Goal: Task Accomplishment & Management: Manage account settings

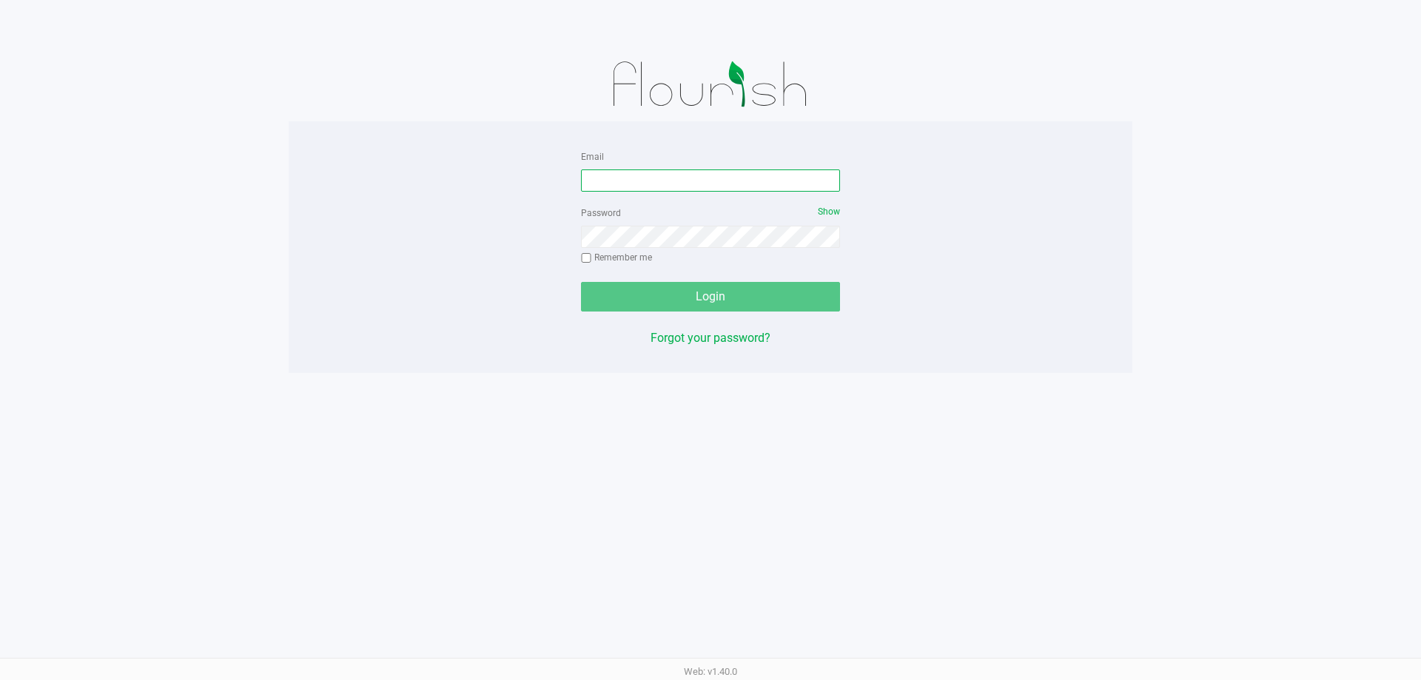
click at [744, 189] on input "Email" at bounding box center [710, 180] width 259 height 22
type input "[EMAIL_ADDRESS][PERSON_NAME][DOMAIN_NAME]"
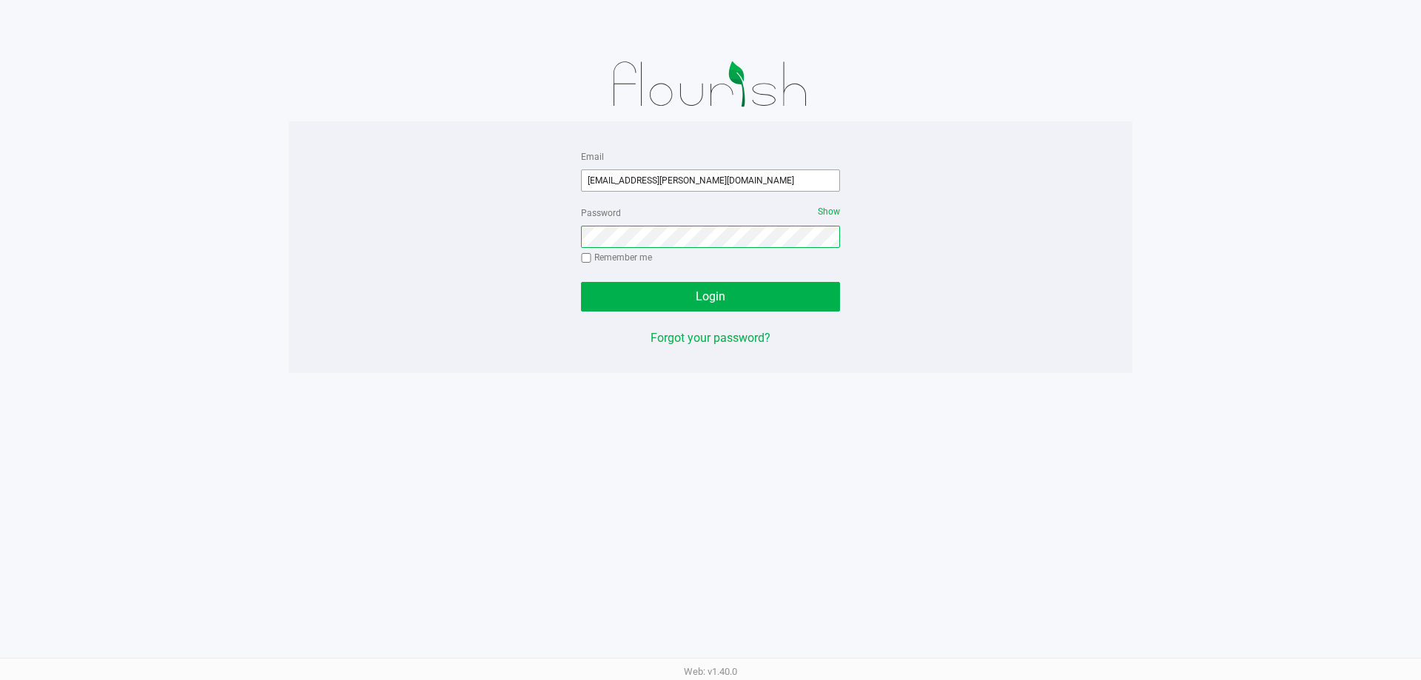
click at [581, 282] on button "Login" at bounding box center [710, 297] width 259 height 30
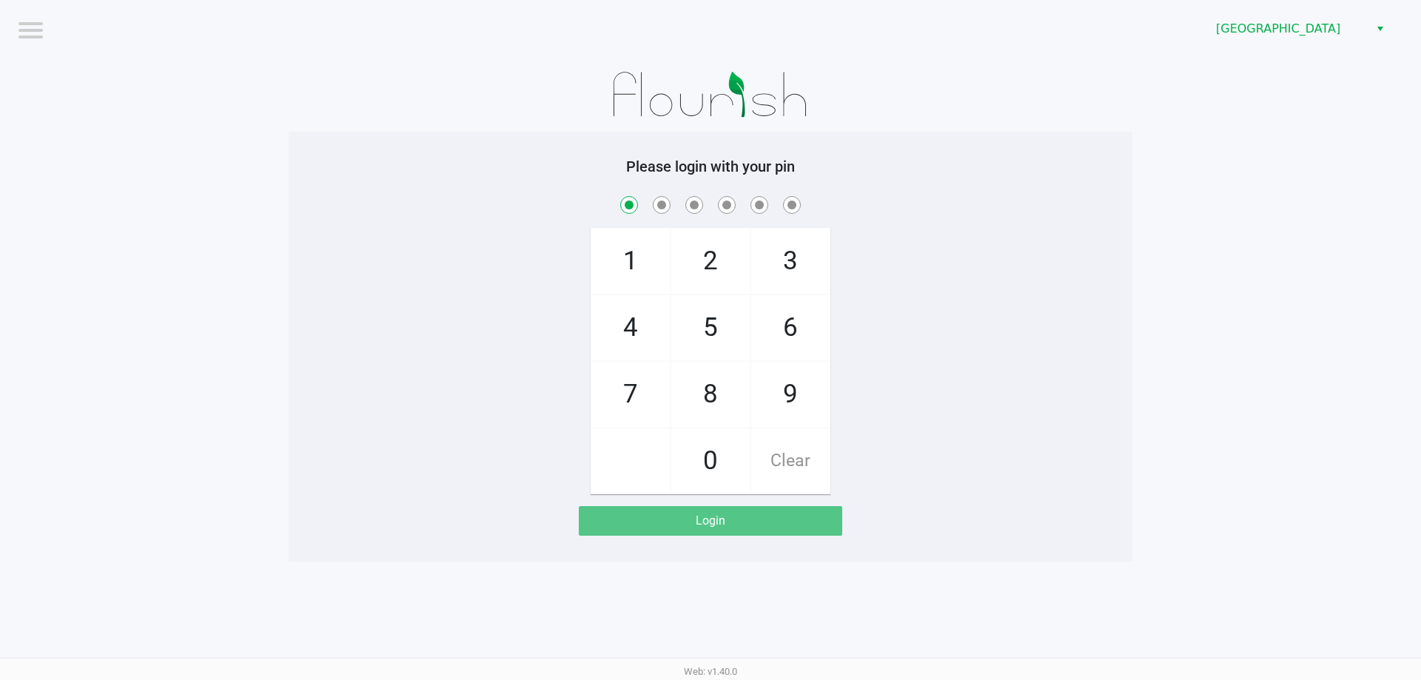
checkbox input "true"
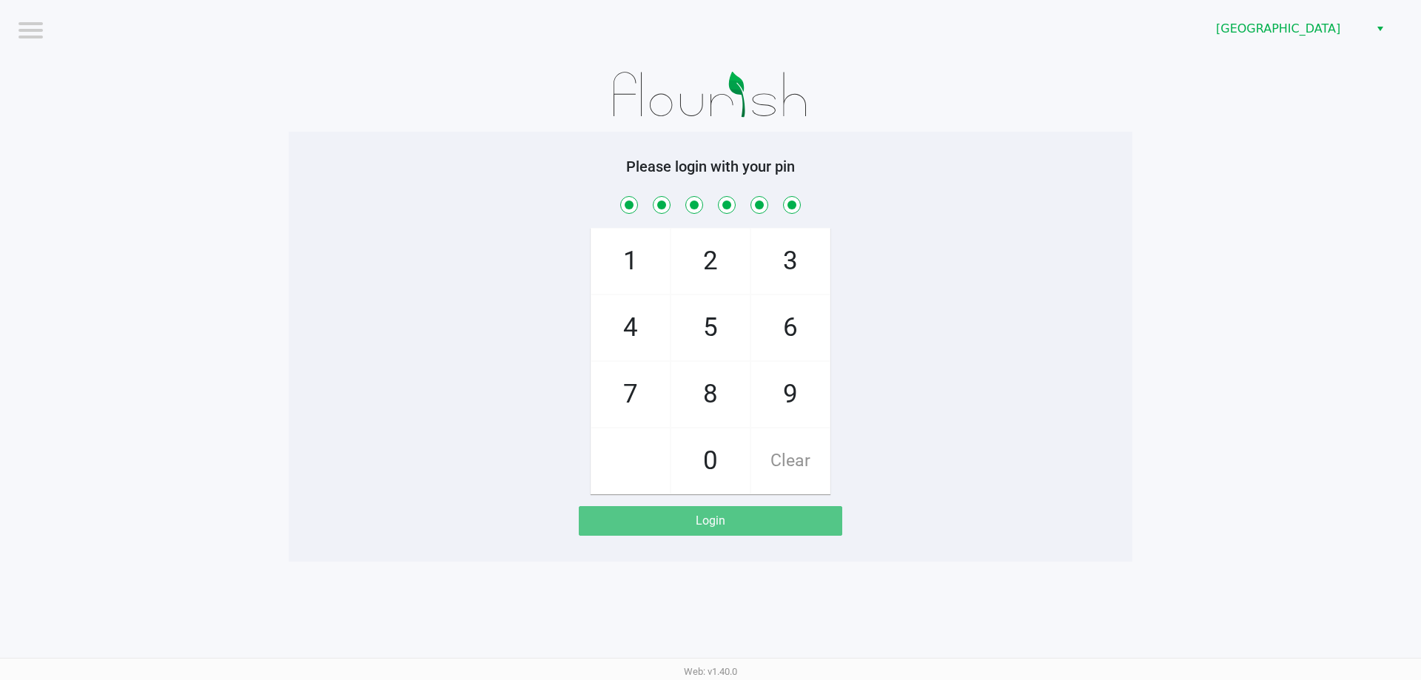
checkbox input "true"
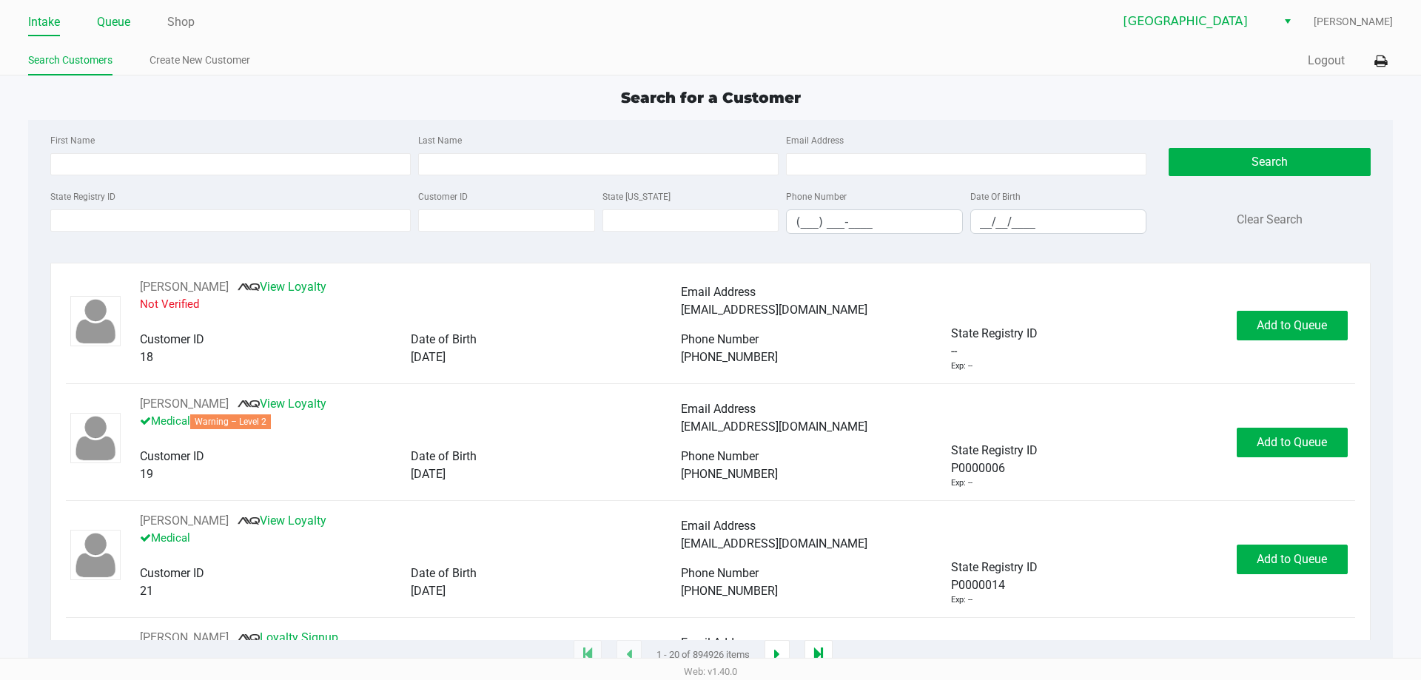
click at [122, 22] on link "Queue" at bounding box center [113, 22] width 33 height 21
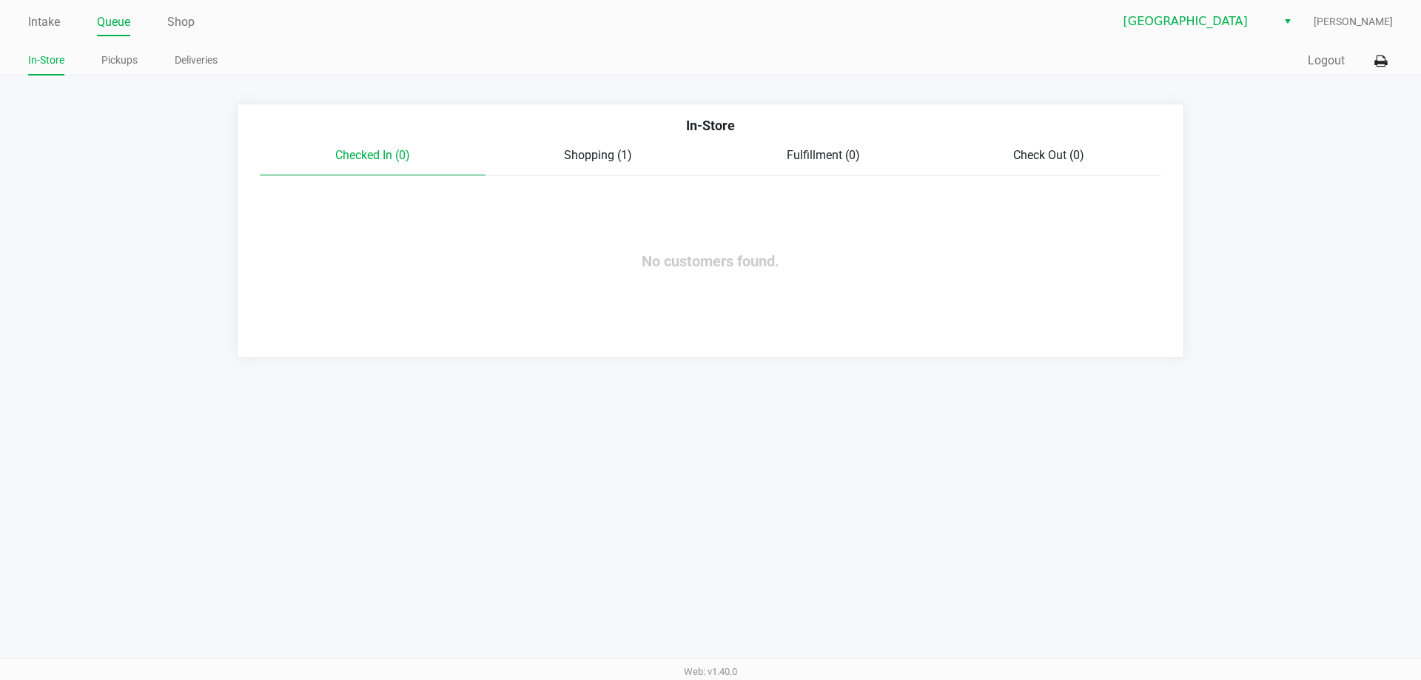
click at [601, 155] on span "Shopping (1)" at bounding box center [598, 155] width 68 height 14
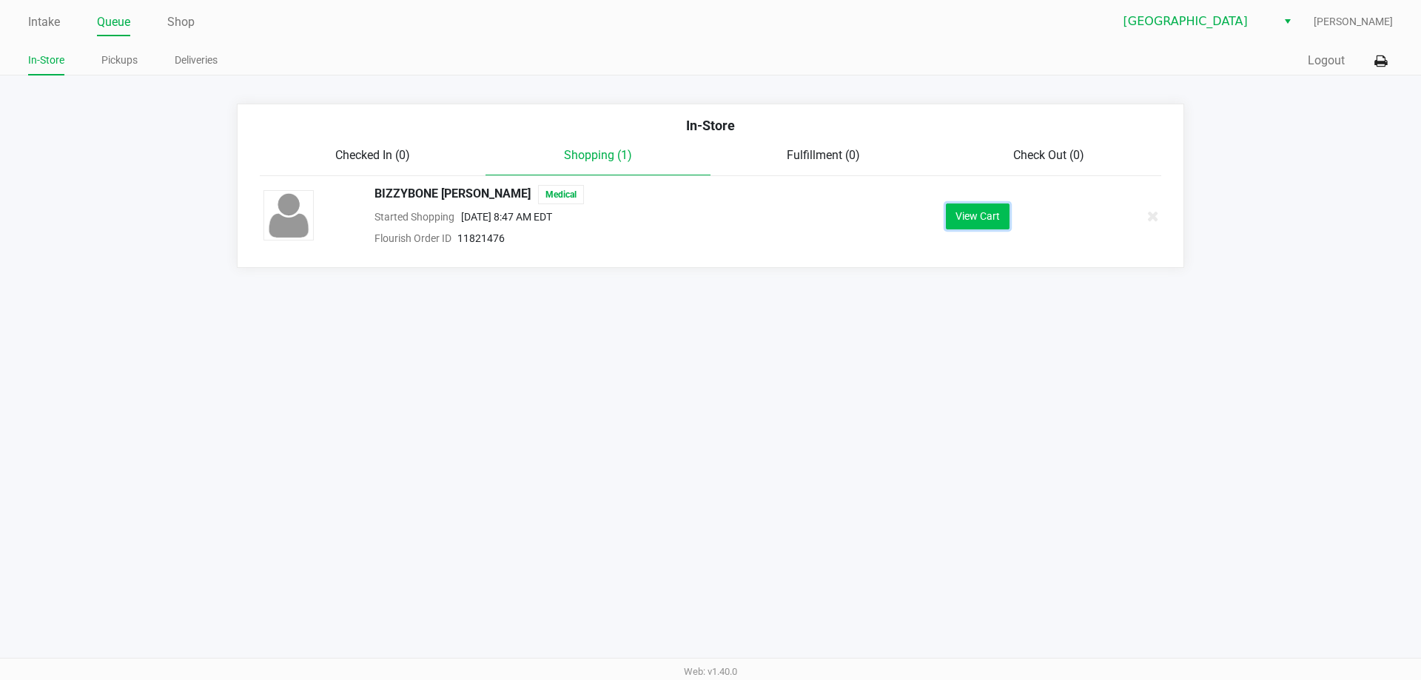
click at [983, 218] on button "View Cart" at bounding box center [978, 216] width 64 height 26
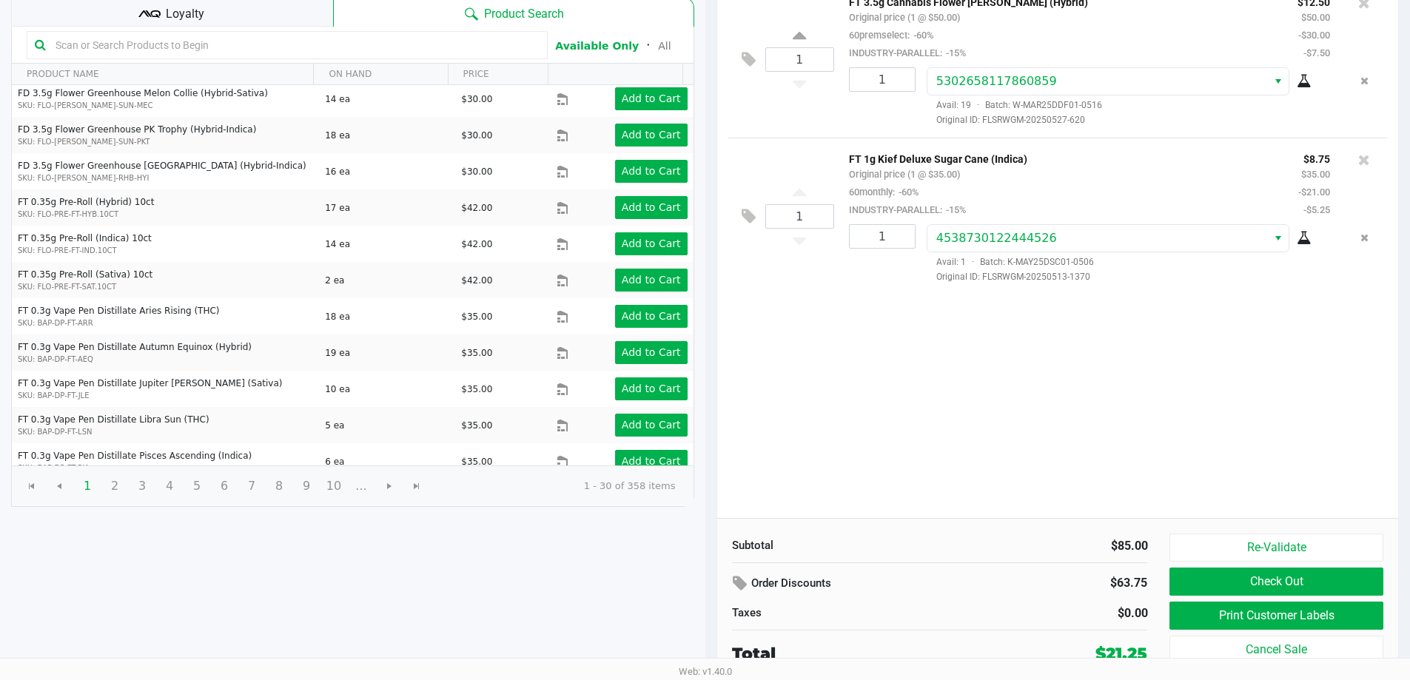
scroll to position [152, 0]
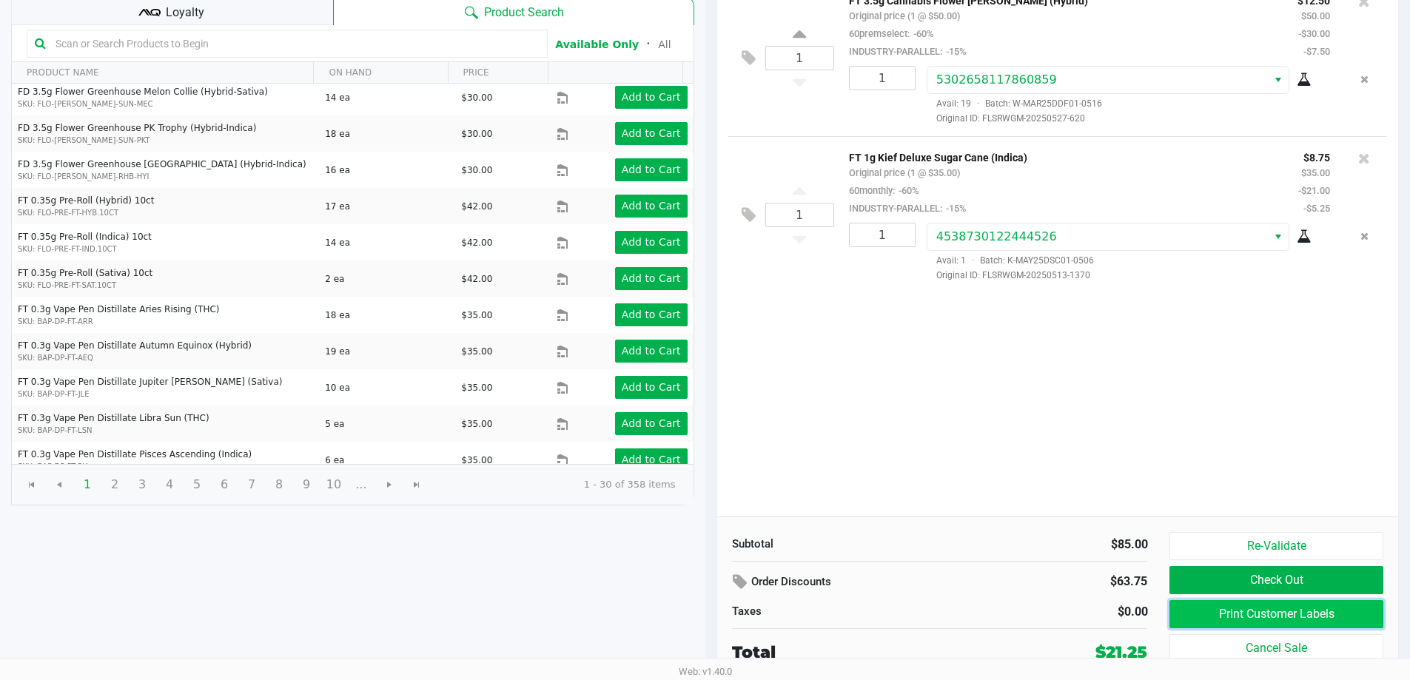
click at [1267, 615] on button "Print Customer Labels" at bounding box center [1275, 614] width 213 height 28
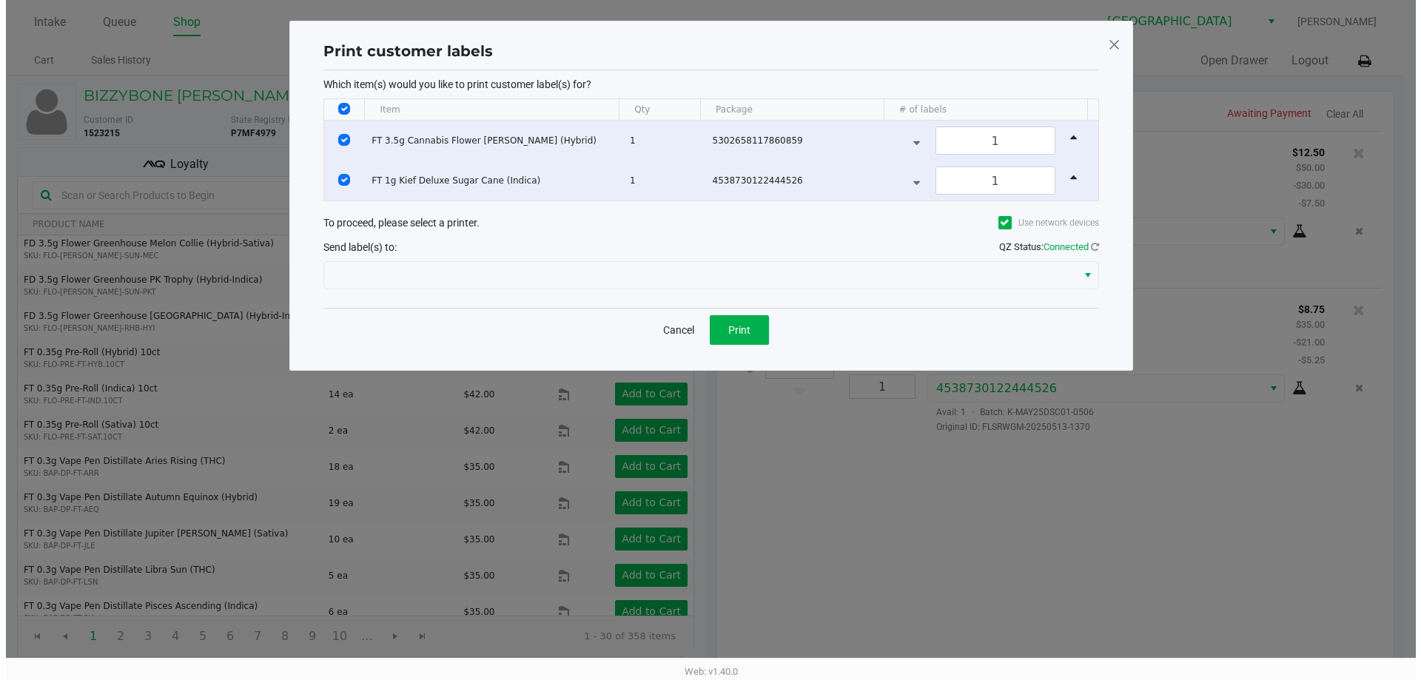
scroll to position [0, 0]
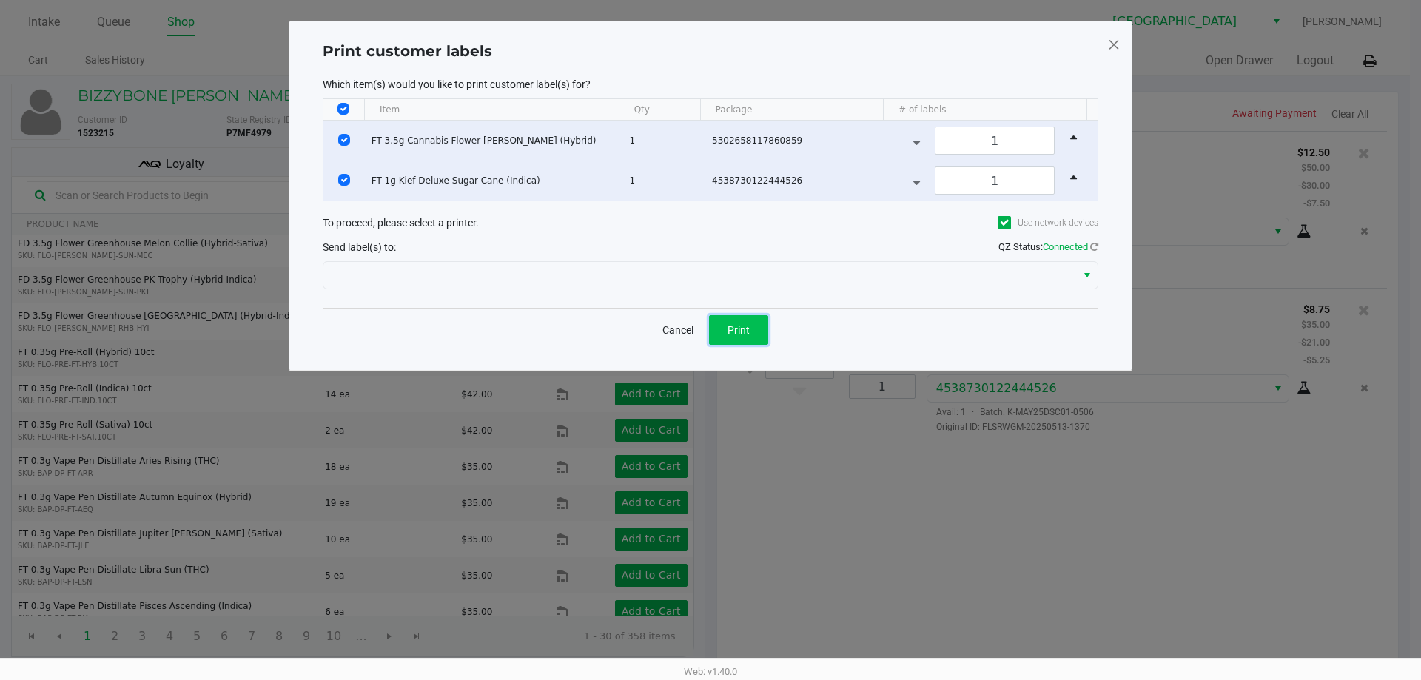
click at [736, 326] on span "Print" at bounding box center [738, 330] width 22 height 12
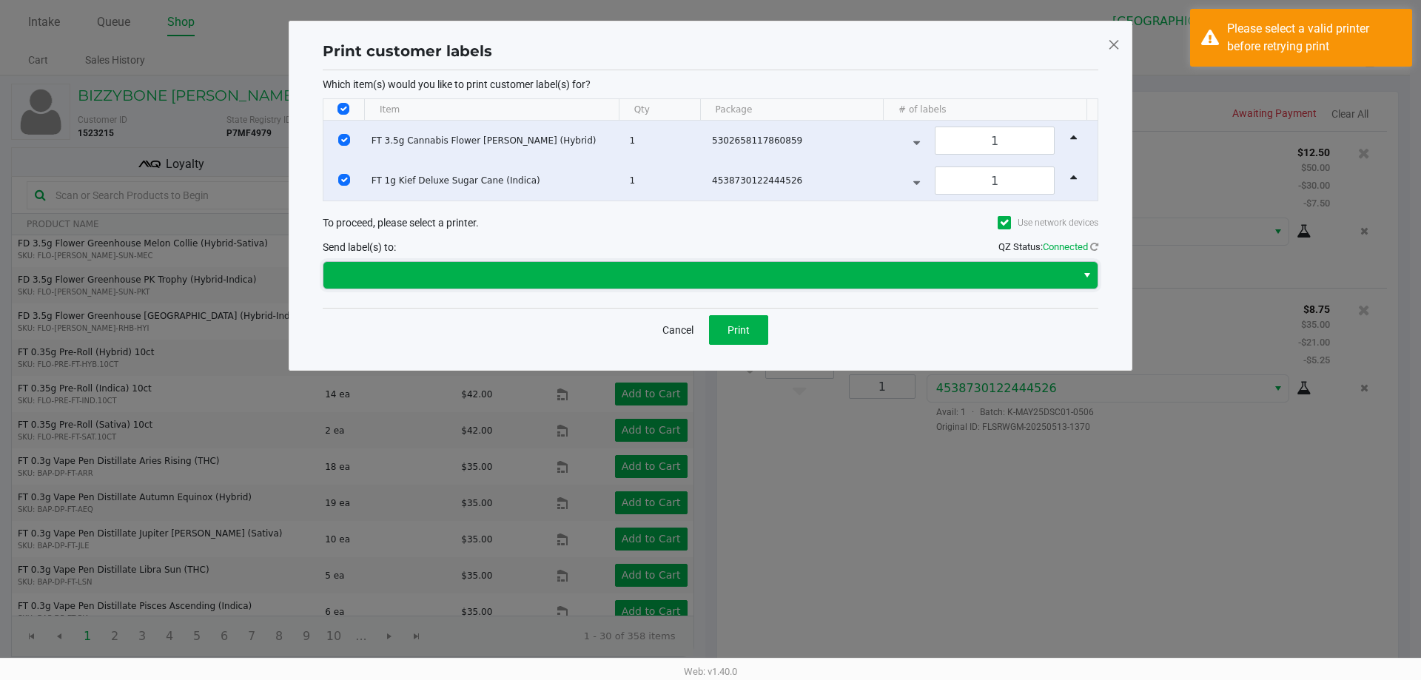
click at [600, 284] on span at bounding box center [699, 275] width 753 height 27
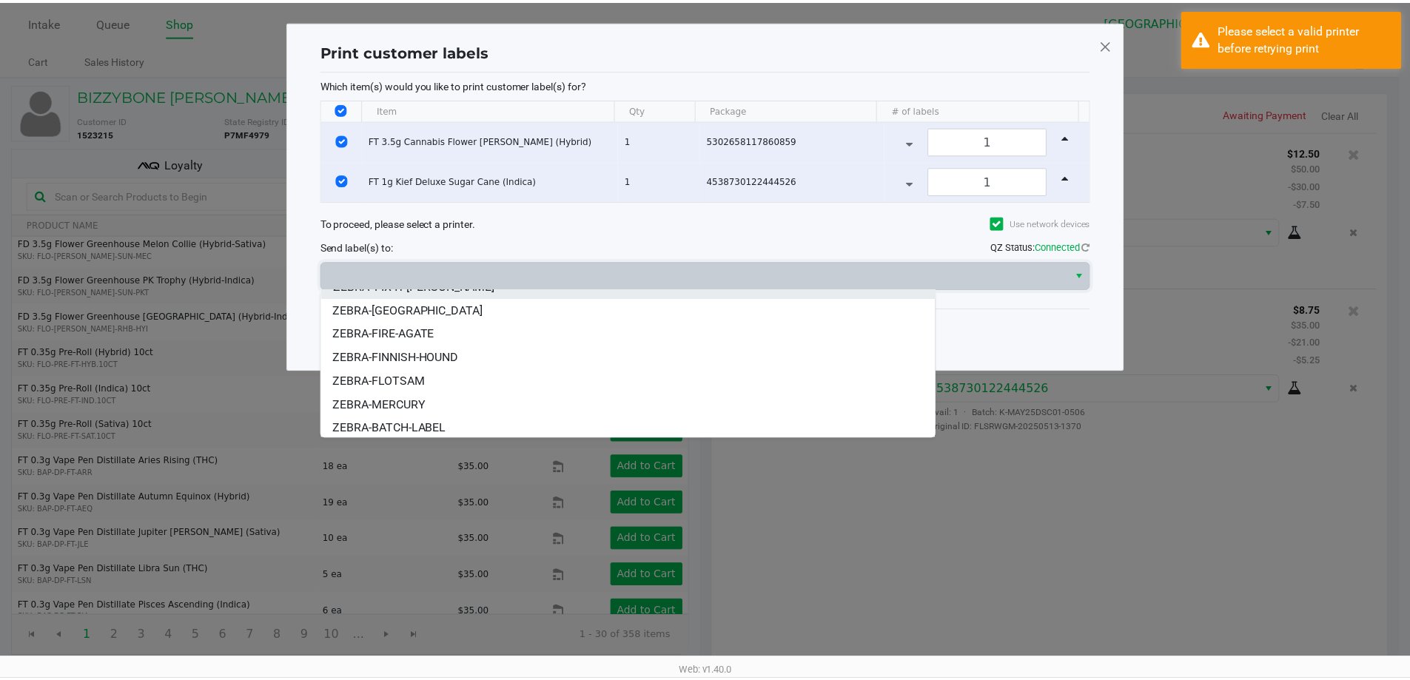
scroll to position [89, 0]
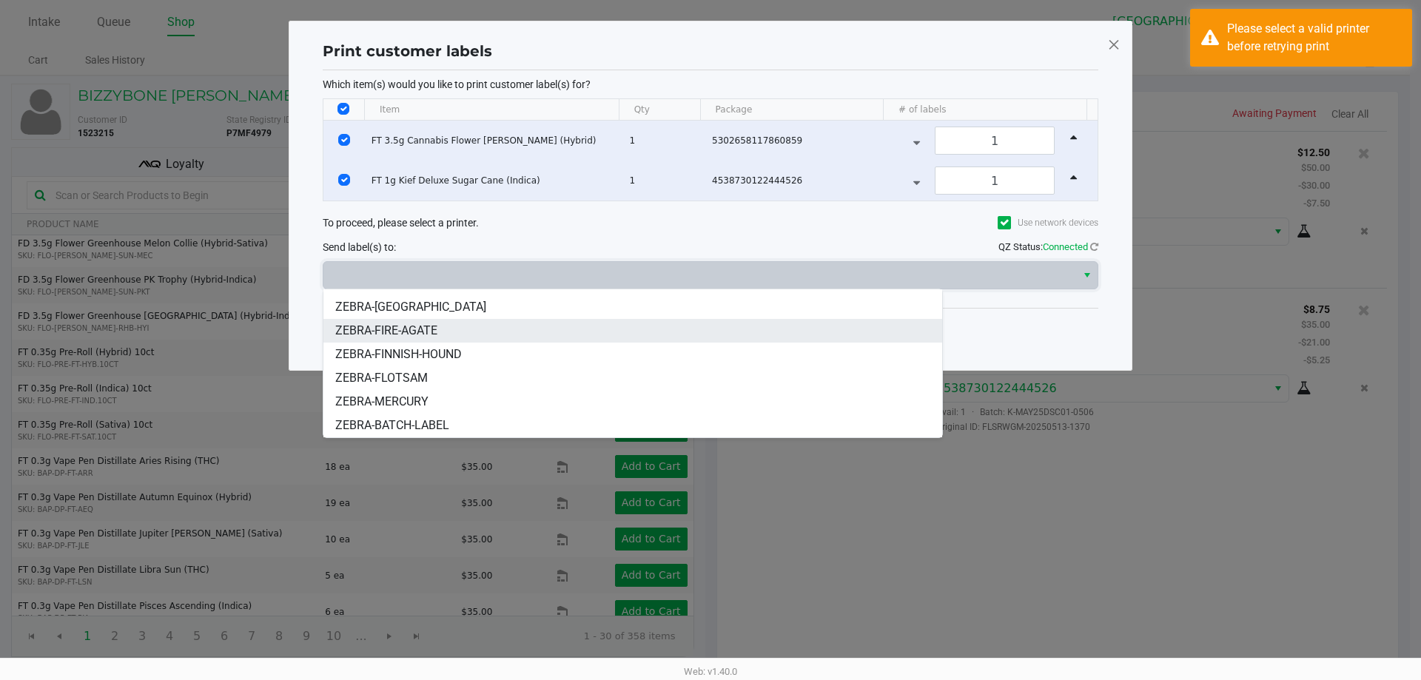
click at [442, 329] on li "ZEBRA-FIRE-AGATE" at bounding box center [632, 331] width 619 height 24
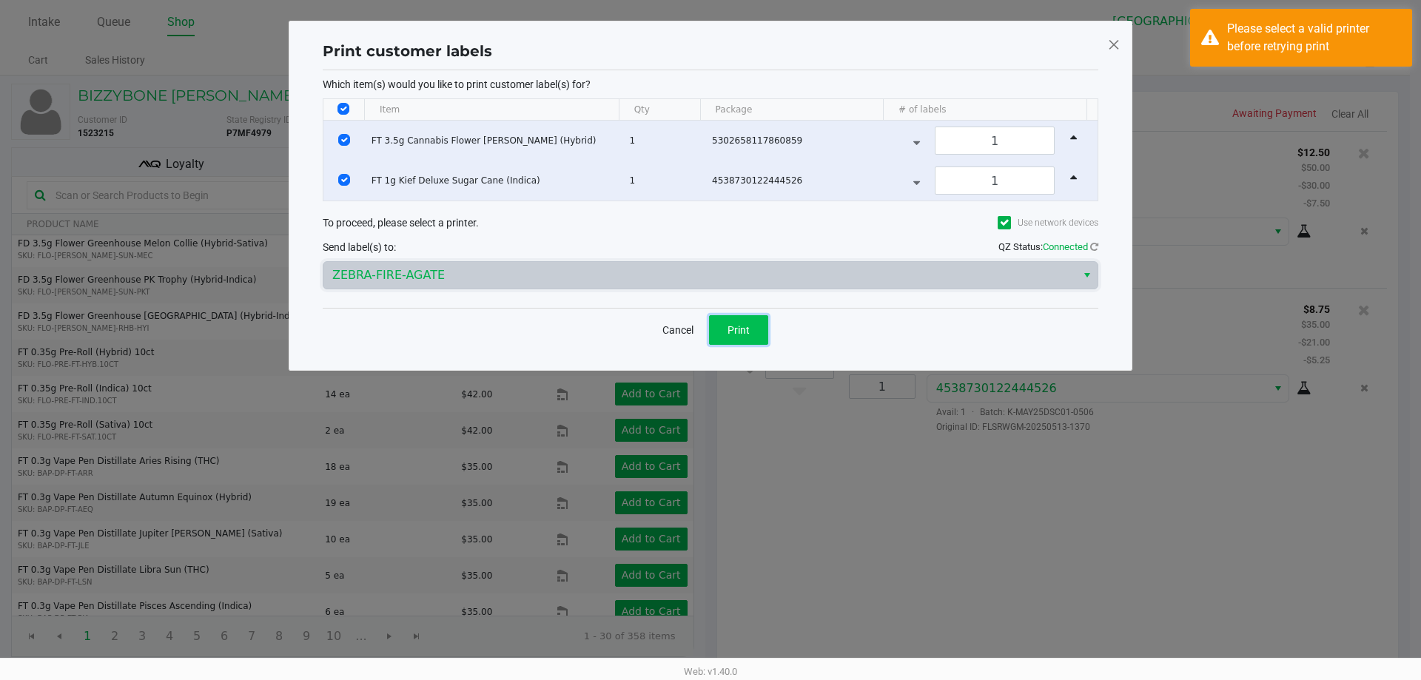
click at [758, 321] on button "Print" at bounding box center [738, 330] width 59 height 30
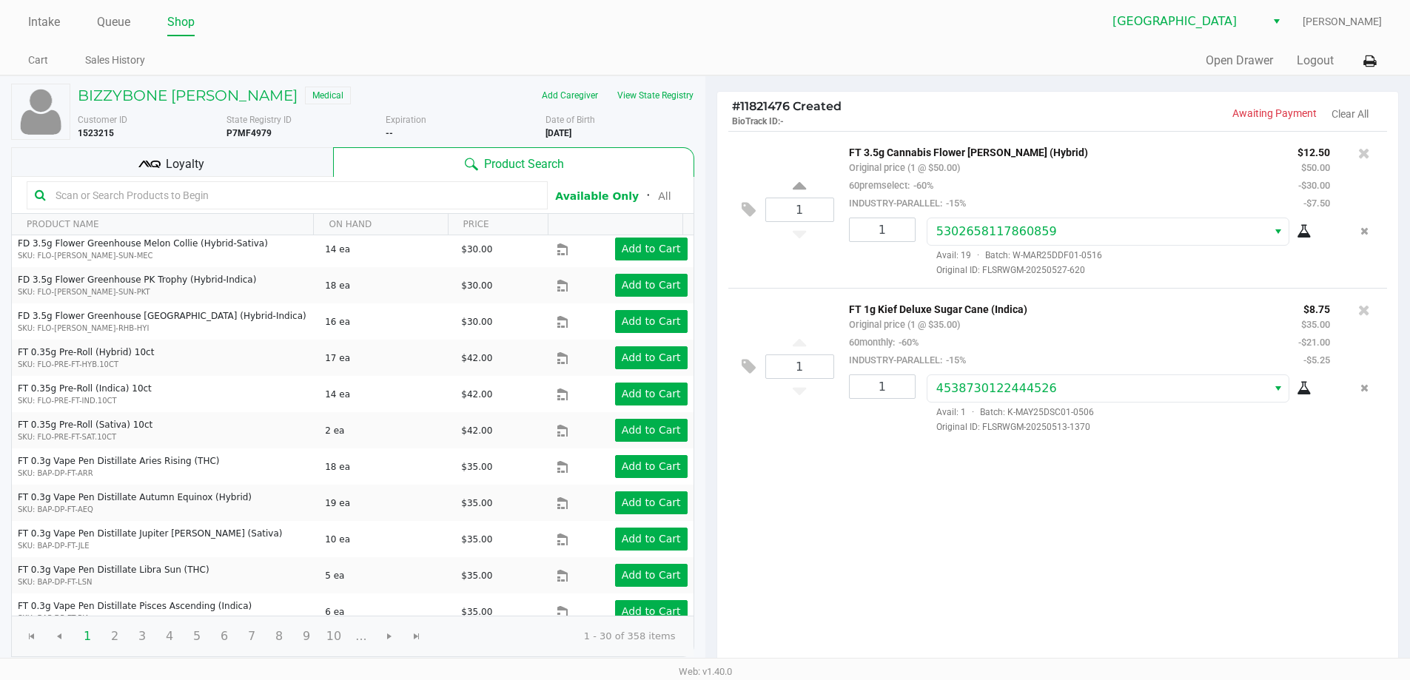
scroll to position [152, 0]
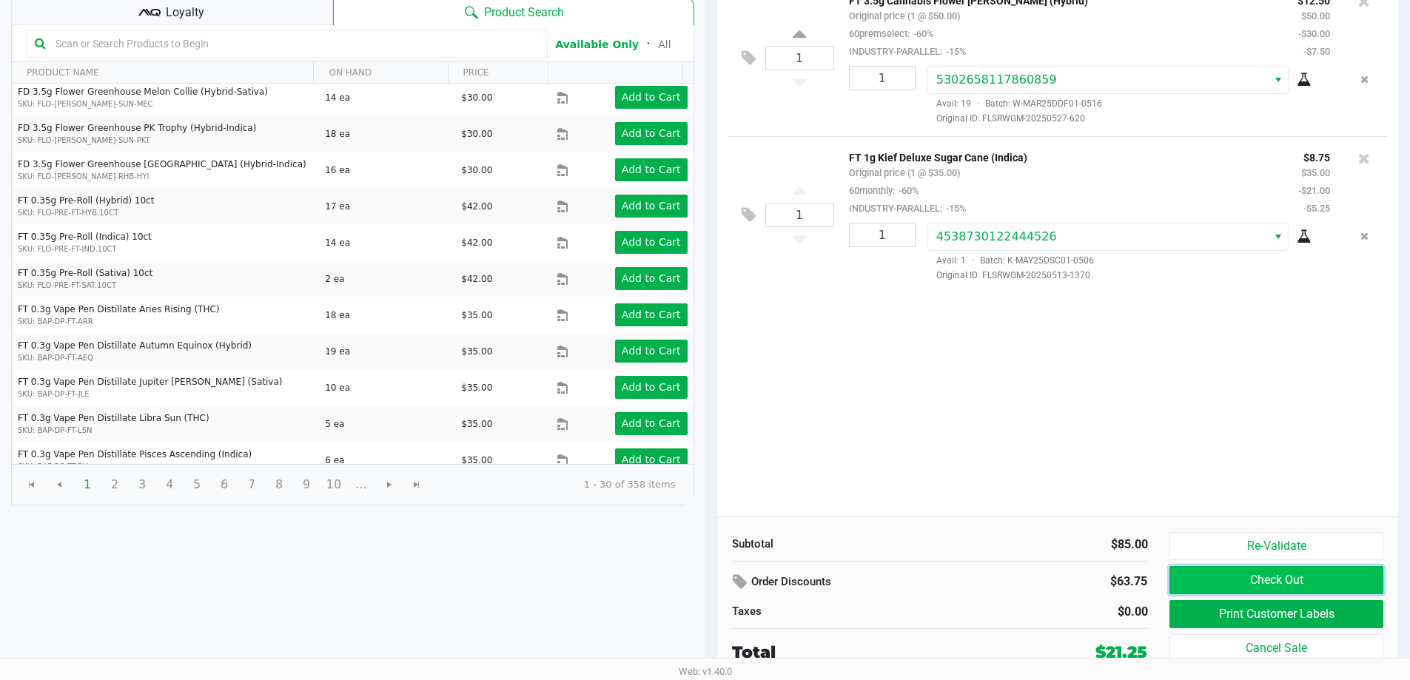
click at [1305, 579] on button "Check Out" at bounding box center [1275, 580] width 213 height 28
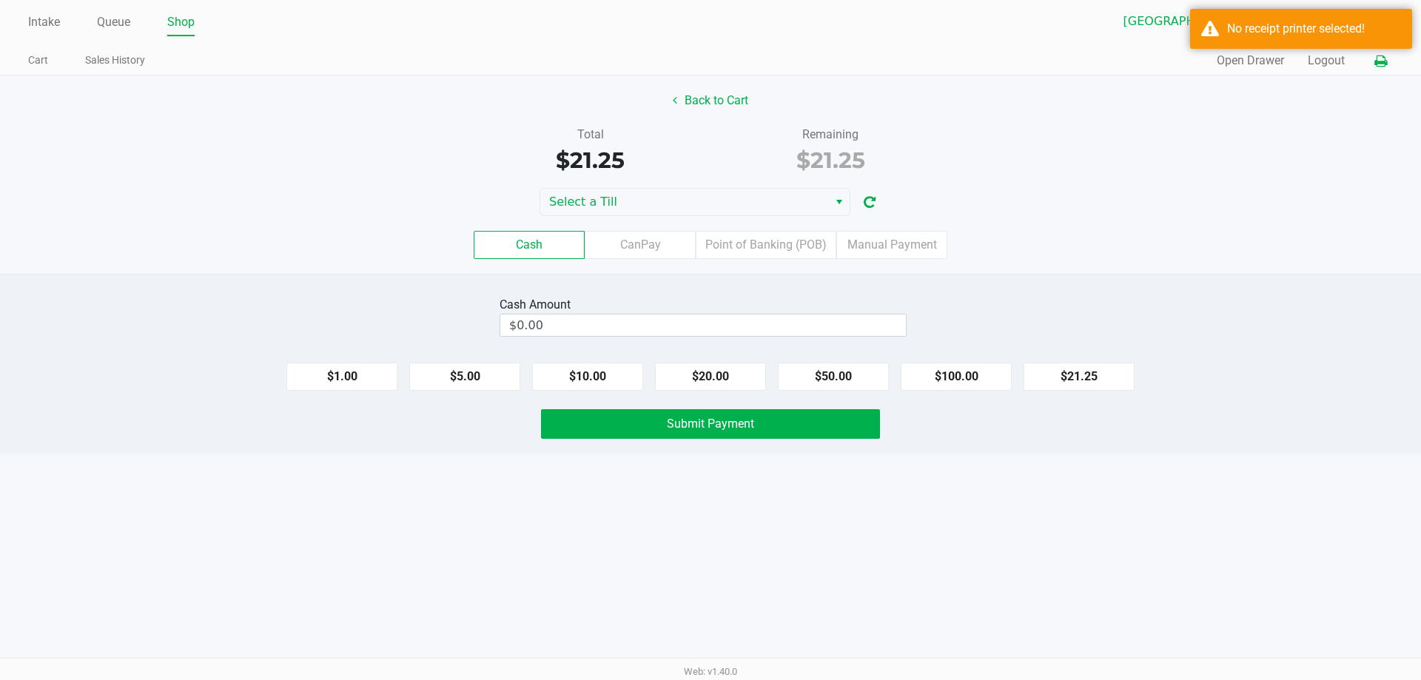
click at [1383, 62] on icon at bounding box center [1380, 61] width 13 height 10
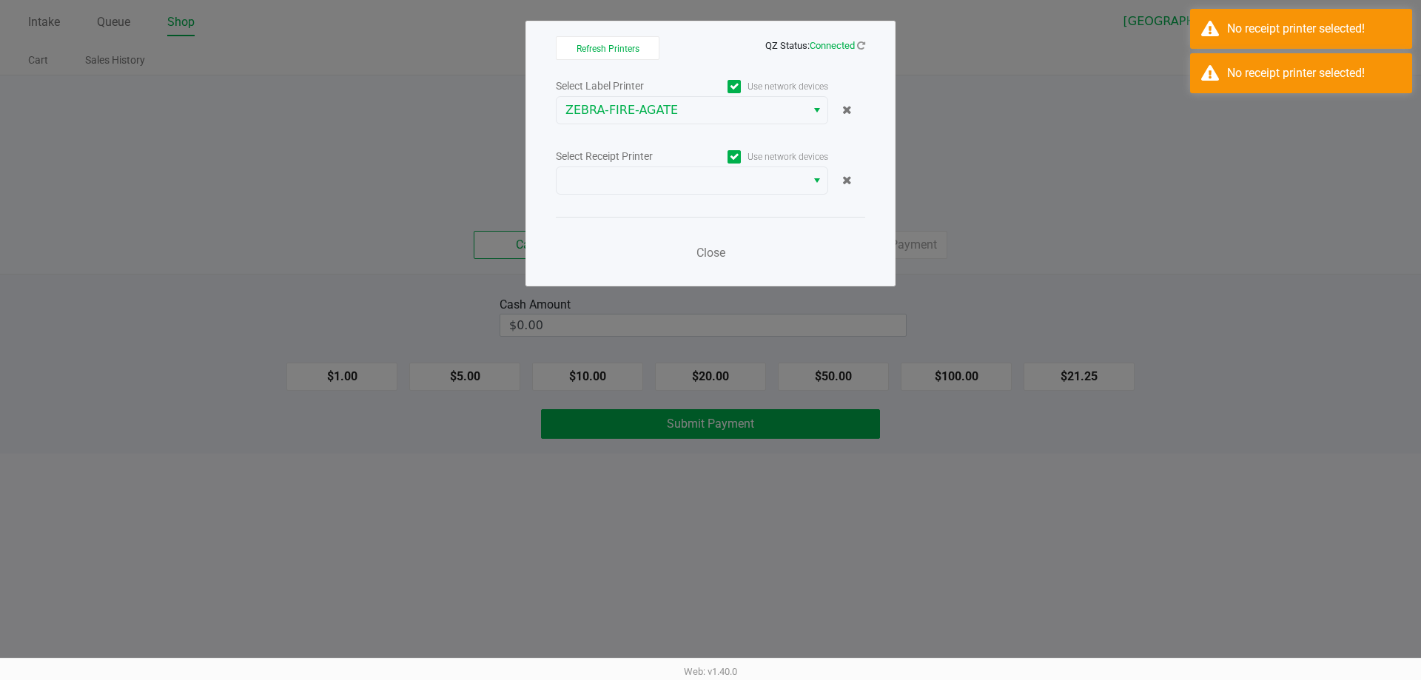
click at [684, 195] on div "Select Label Printer Use network devices ZEBRA-FIRE-AGATE Select Receipt Printe…" at bounding box center [710, 173] width 309 height 195
click at [696, 165] on div "Use network devices" at bounding box center [760, 157] width 136 height 20
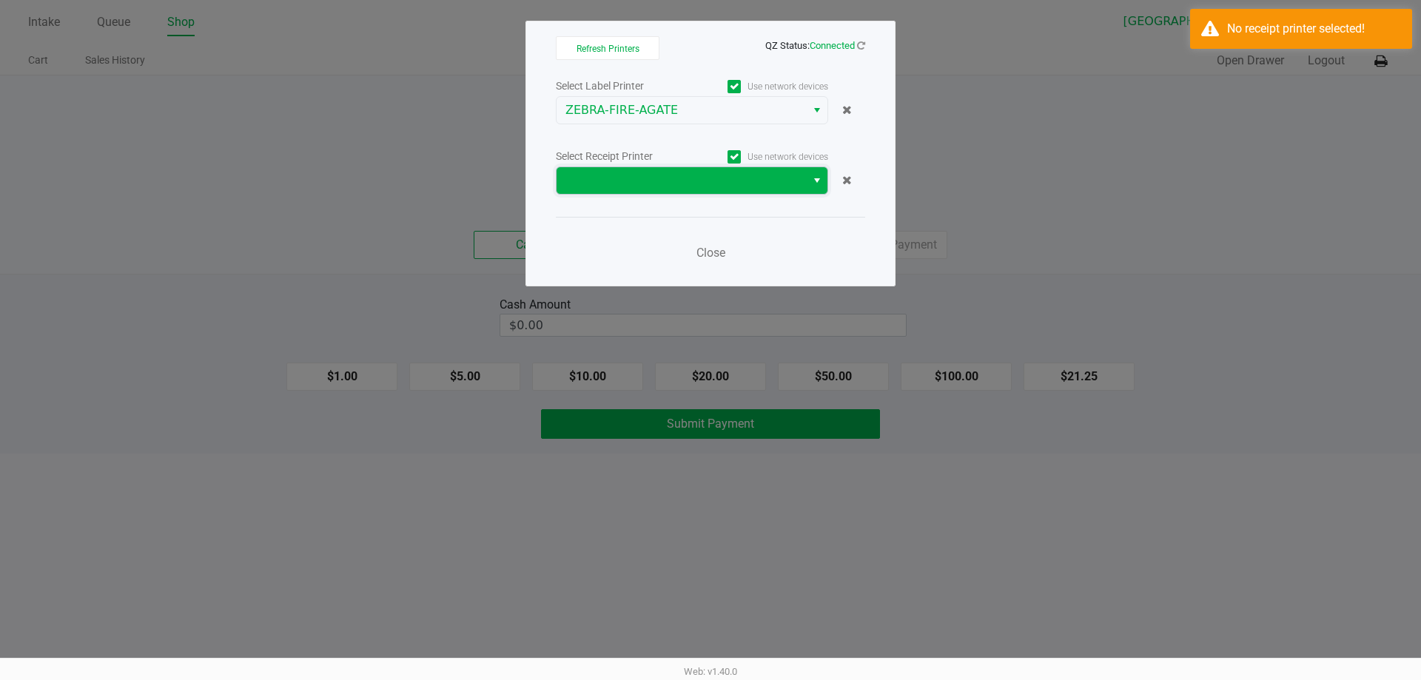
click at [664, 173] on span at bounding box center [681, 181] width 232 height 18
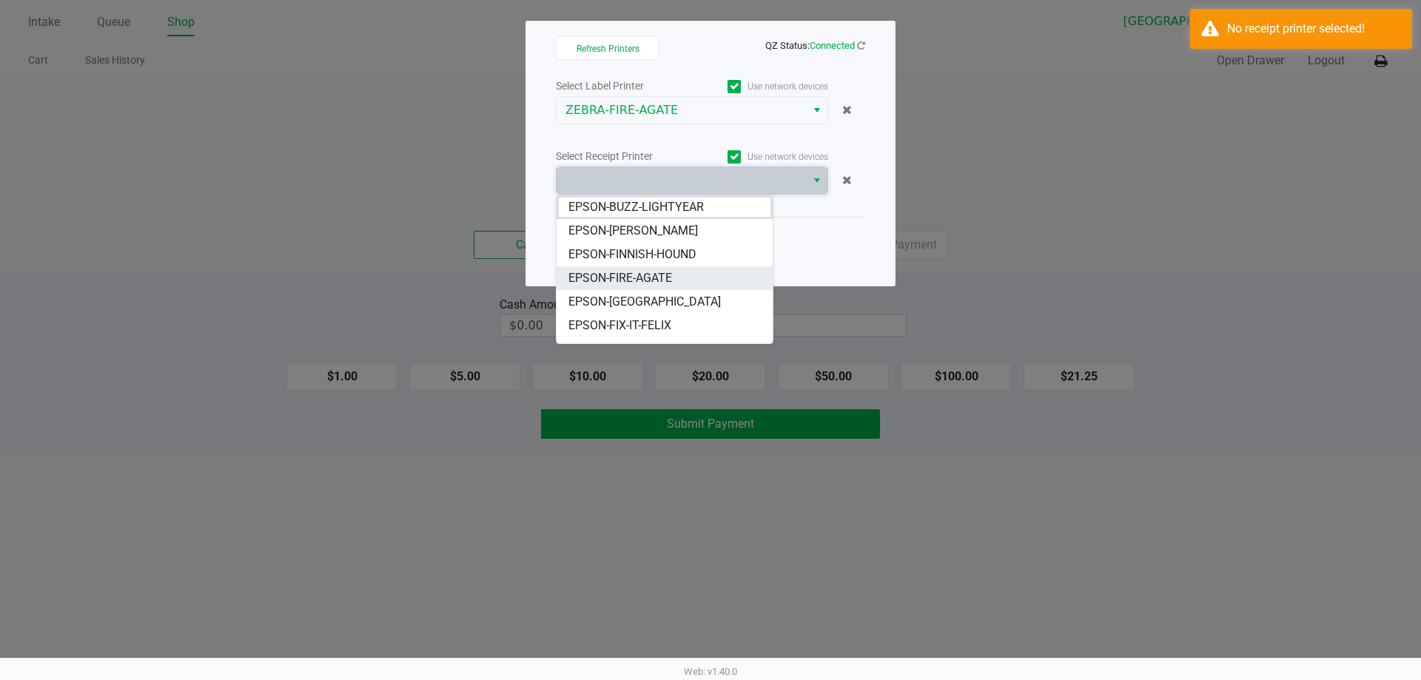
click at [658, 267] on li "EPSON-FIRE-AGATE" at bounding box center [664, 278] width 216 height 24
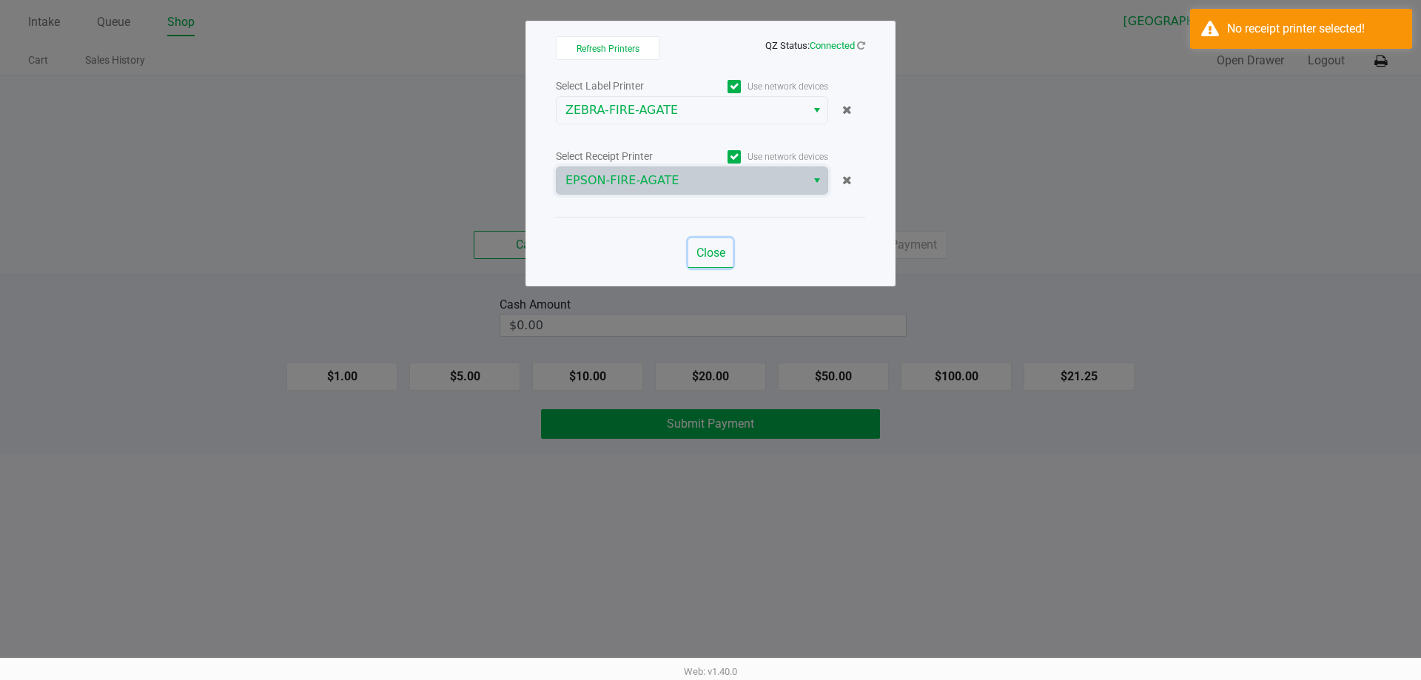
click at [707, 249] on span "Close" at bounding box center [710, 253] width 29 height 14
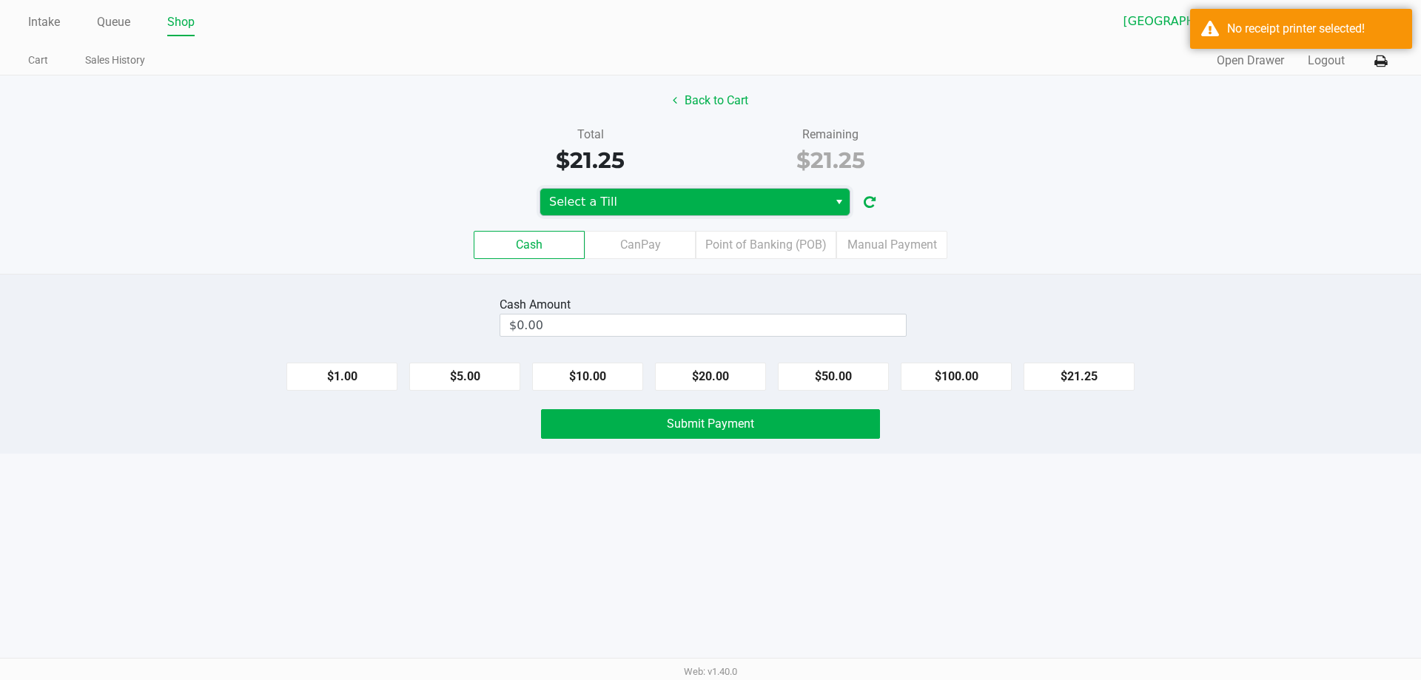
click at [717, 203] on span "Select a Till" at bounding box center [684, 202] width 270 height 18
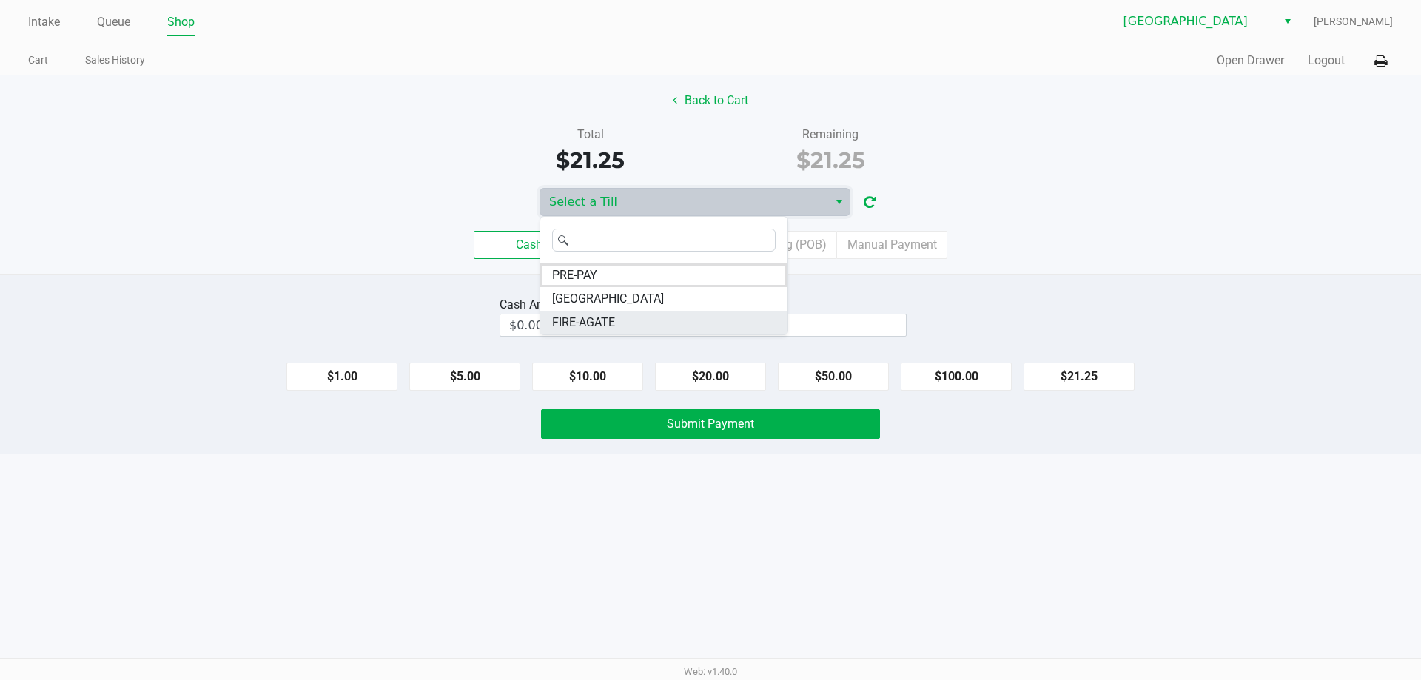
click at [656, 320] on li "FIRE-AGATE" at bounding box center [663, 323] width 247 height 24
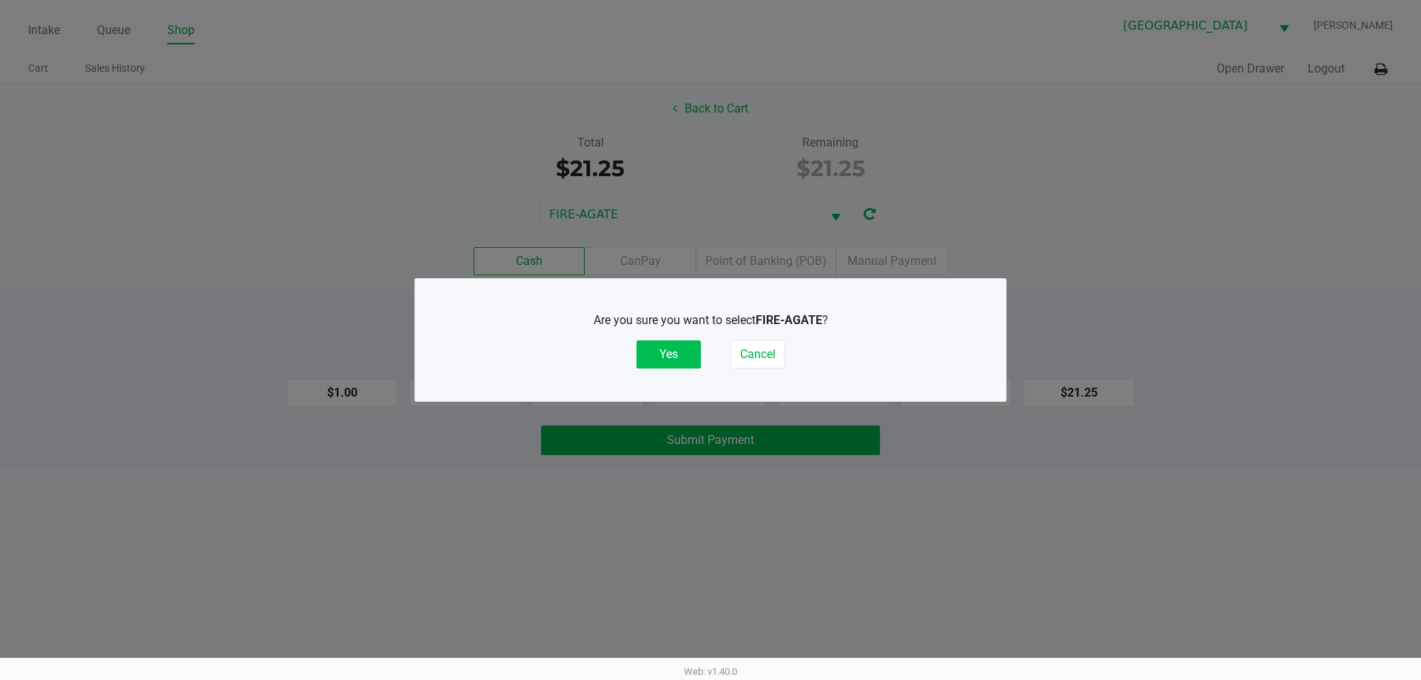
drag, startPoint x: 658, startPoint y: 351, endPoint x: 667, endPoint y: 349, distance: 9.9
click at [659, 351] on button "Yes" at bounding box center [668, 354] width 64 height 28
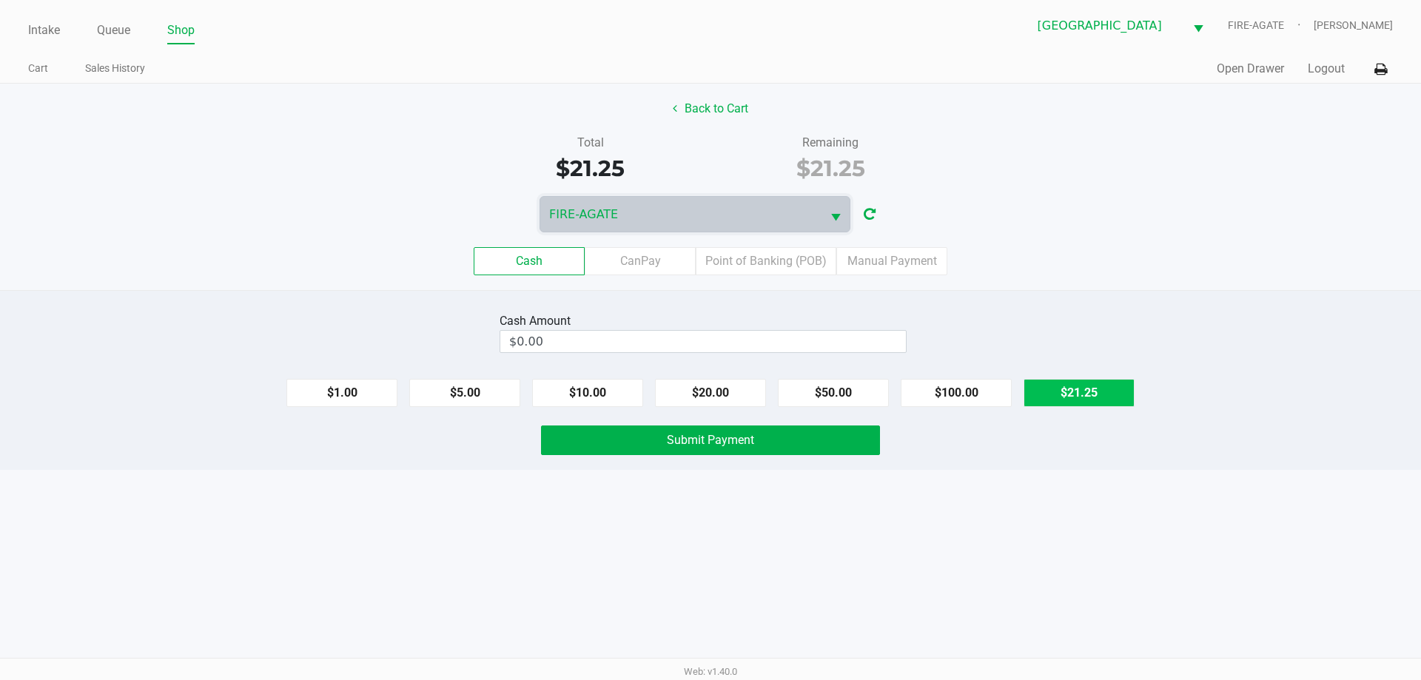
click at [1100, 400] on button "$21.25" at bounding box center [1078, 393] width 111 height 28
type input "$21.25"
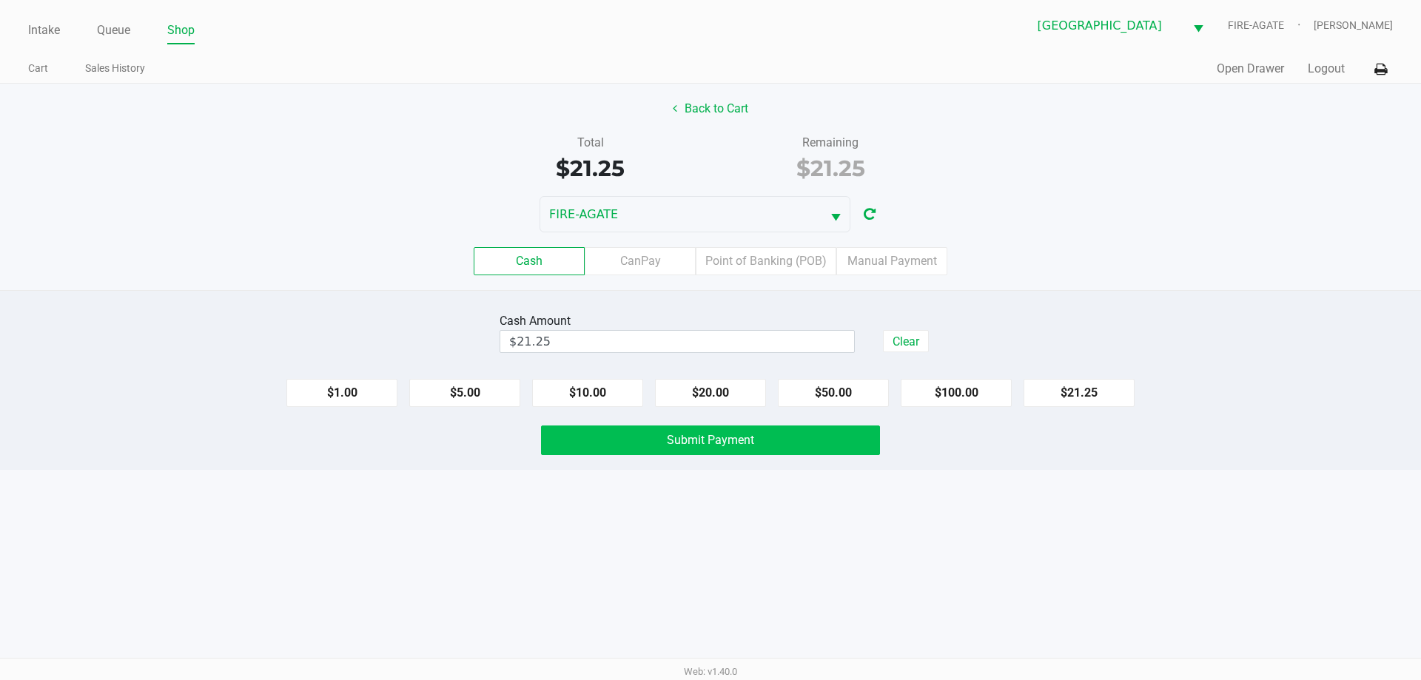
click at [833, 449] on button "Submit Payment" at bounding box center [710, 440] width 339 height 30
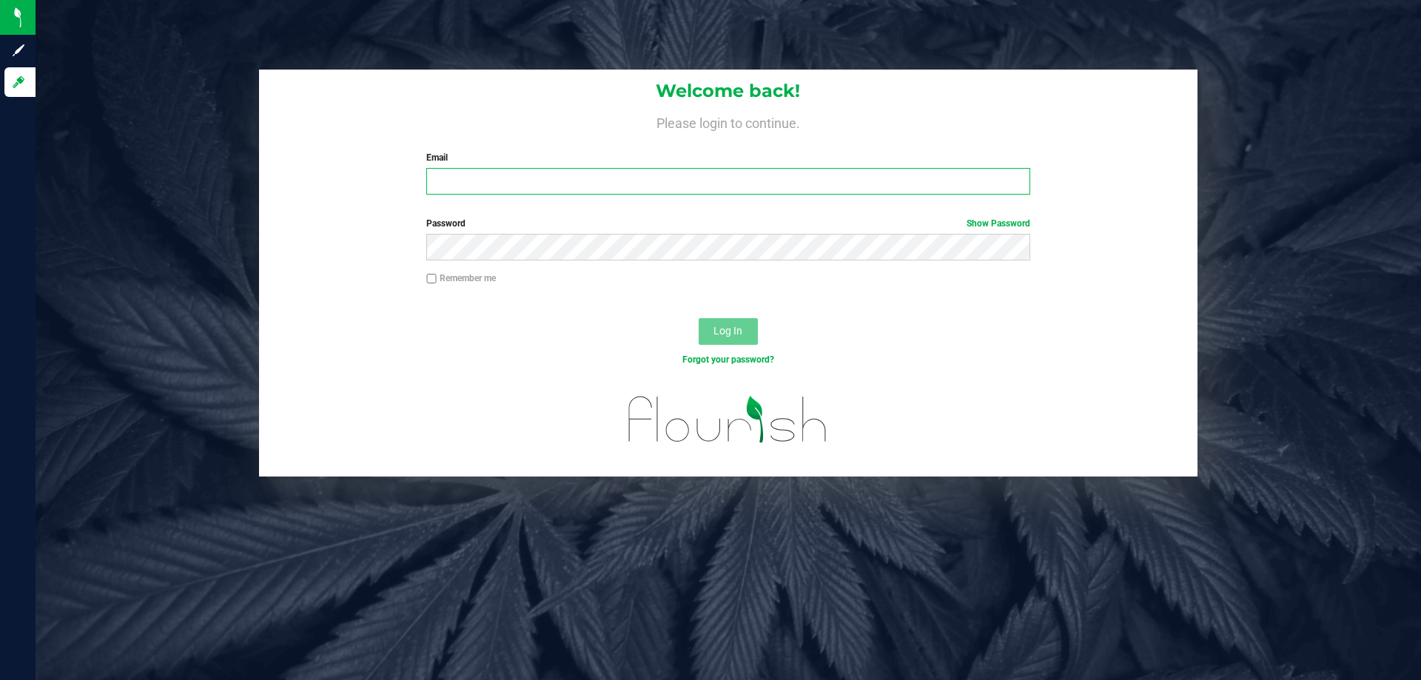
click at [891, 182] on input "Email" at bounding box center [727, 181] width 603 height 27
type input "[EMAIL_ADDRESS][PERSON_NAME][DOMAIN_NAME]"
click at [699, 318] on button "Log In" at bounding box center [728, 331] width 59 height 27
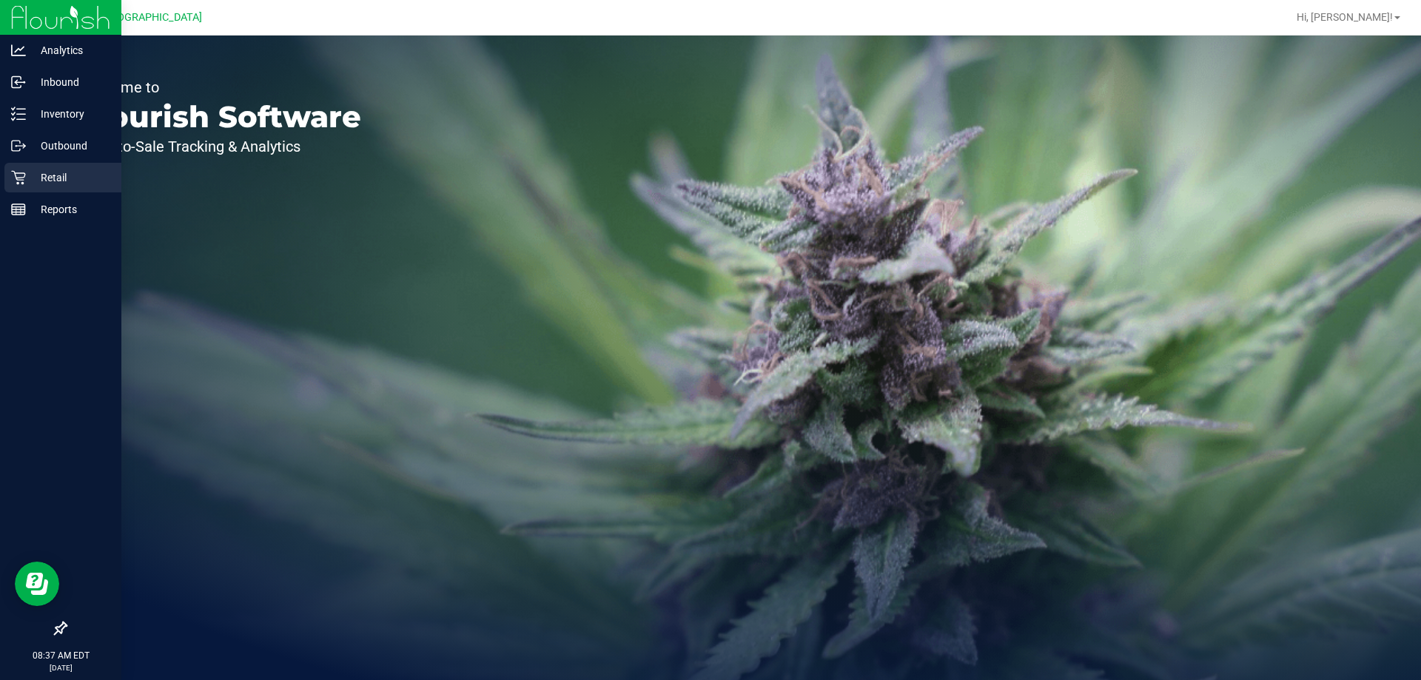
click at [24, 191] on div "Retail" at bounding box center [62, 178] width 117 height 30
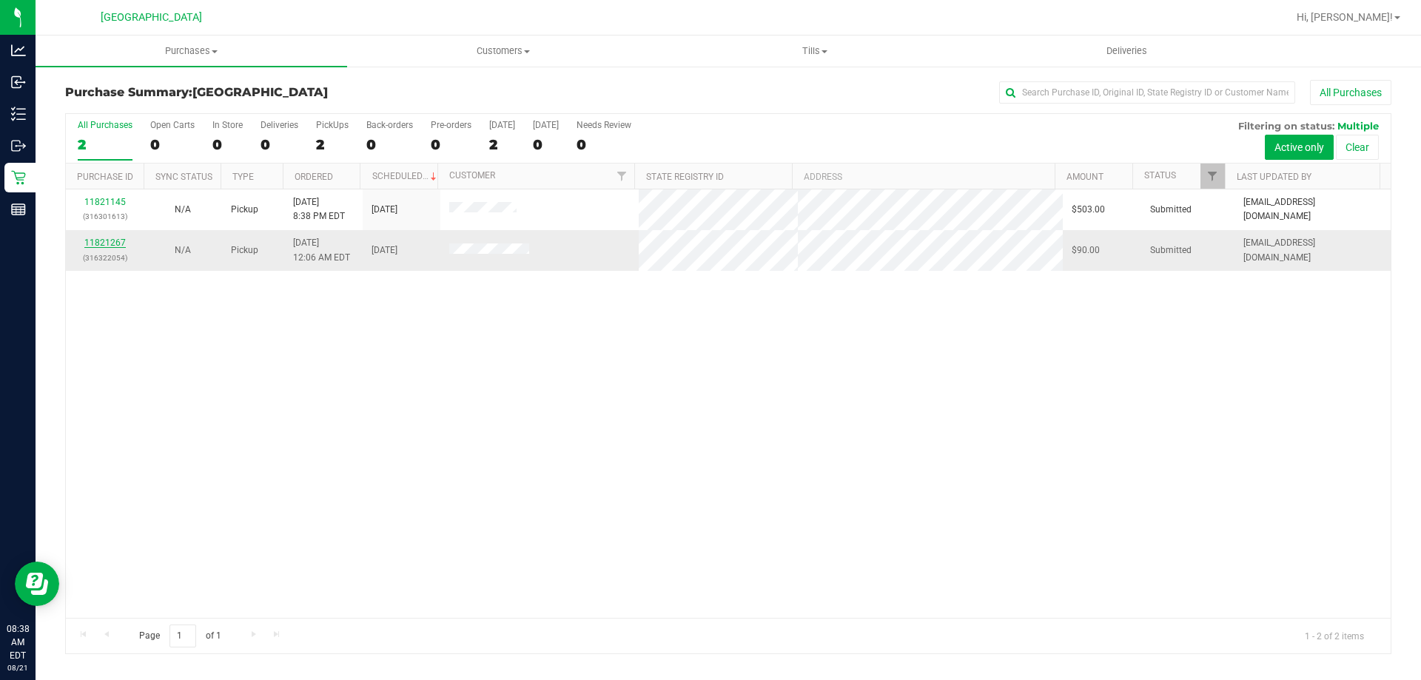
click at [106, 240] on link "11821267" at bounding box center [104, 243] width 41 height 10
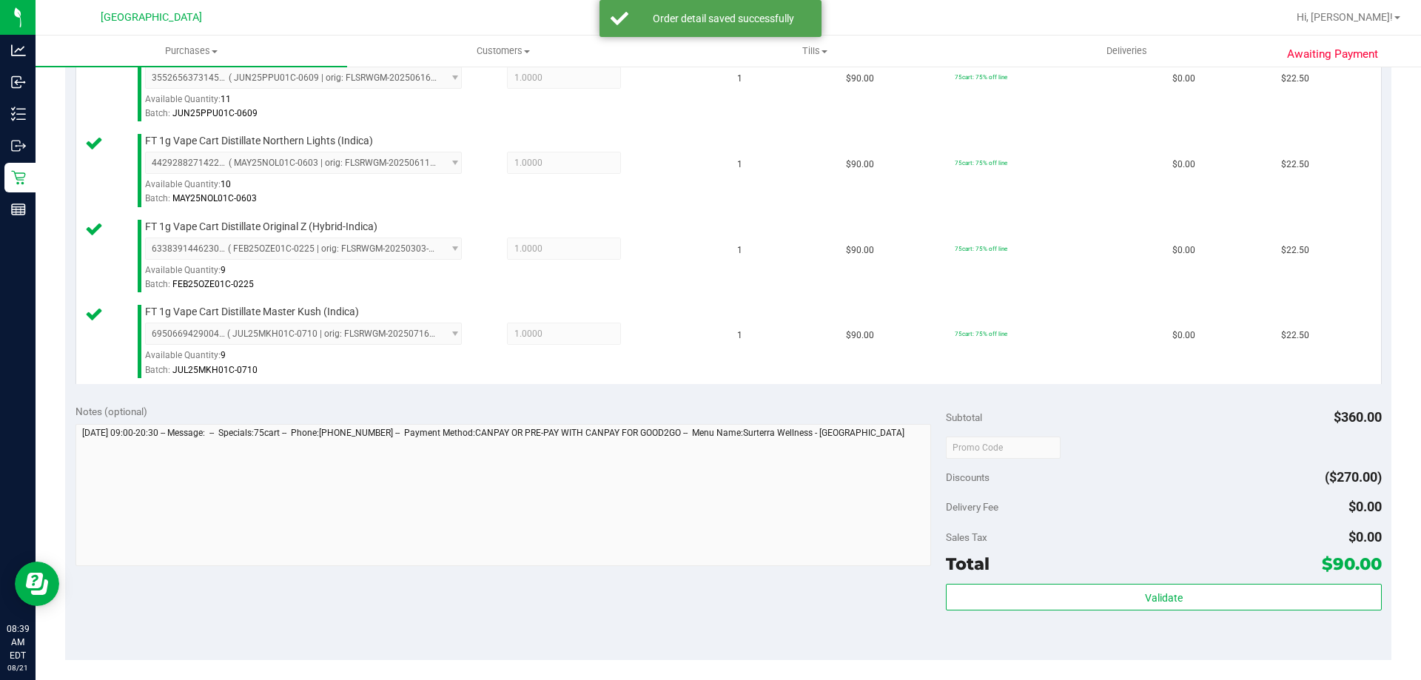
scroll to position [515, 0]
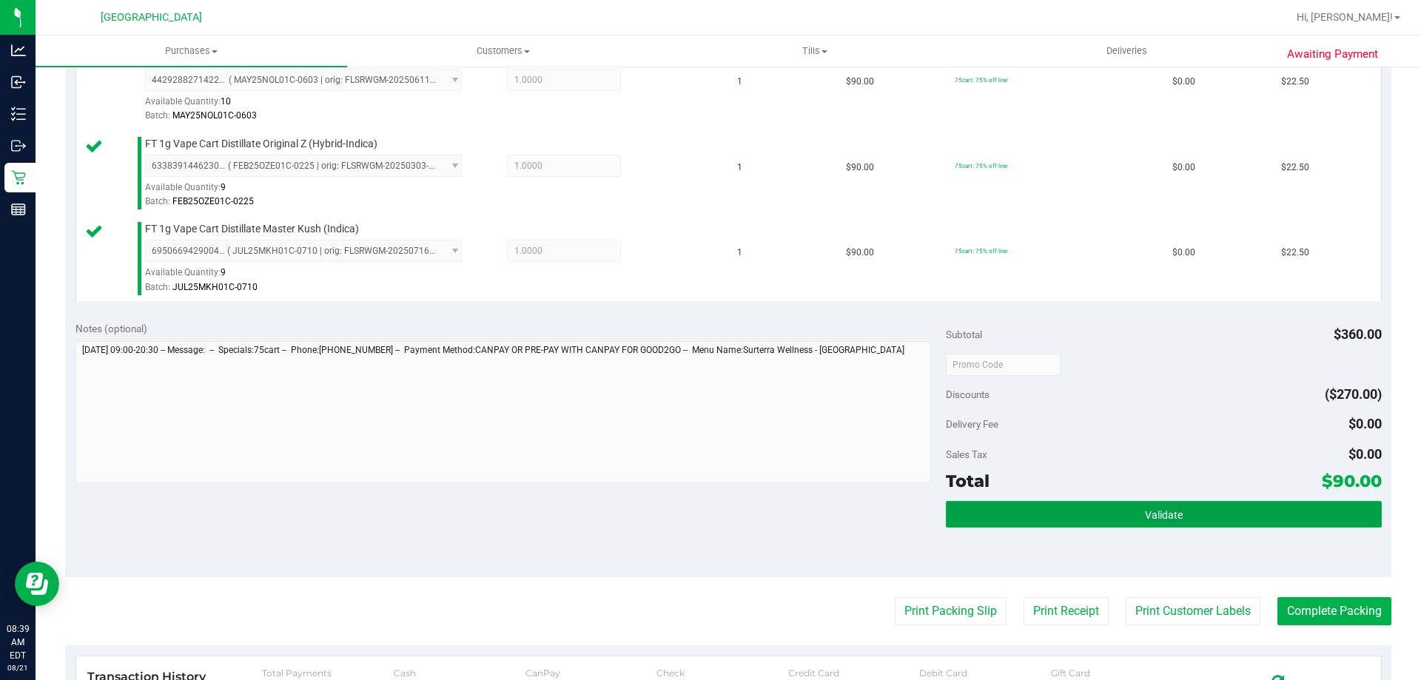
click at [1118, 505] on button "Validate" at bounding box center [1163, 514] width 435 height 27
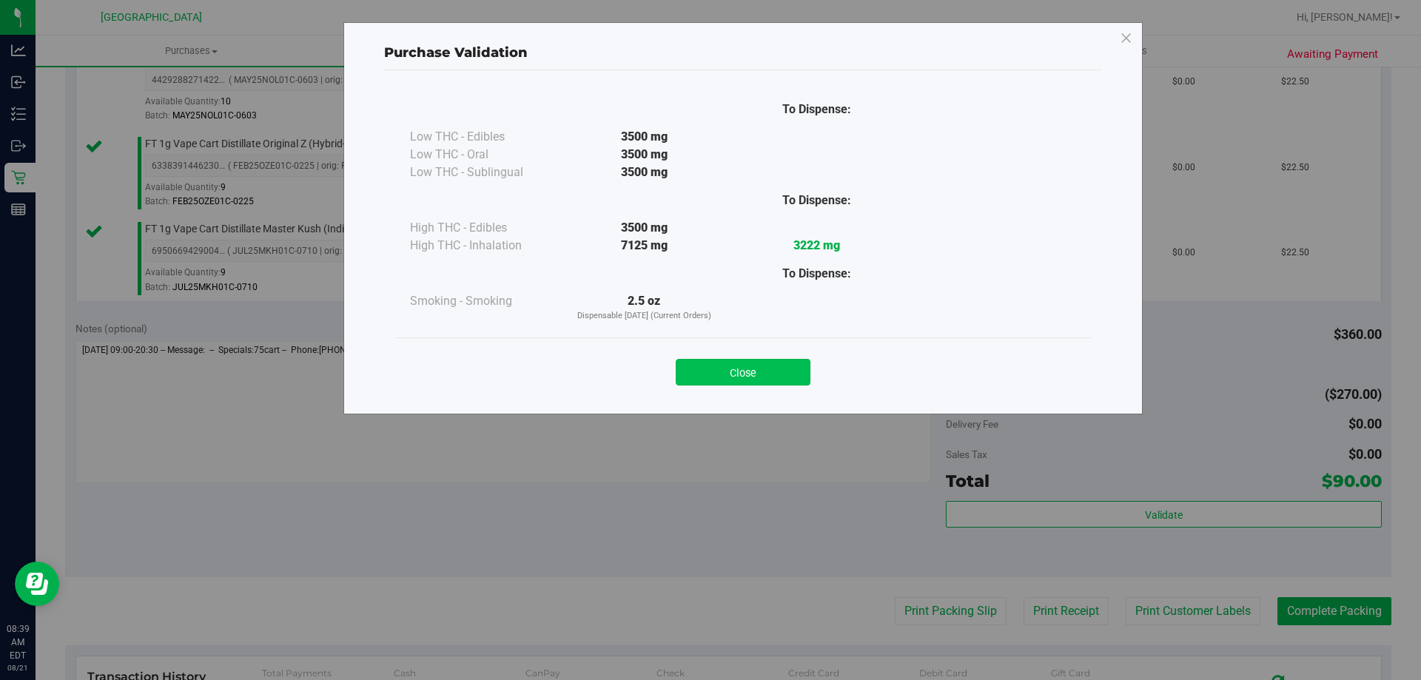
click at [807, 364] on button "Close" at bounding box center [743, 372] width 135 height 27
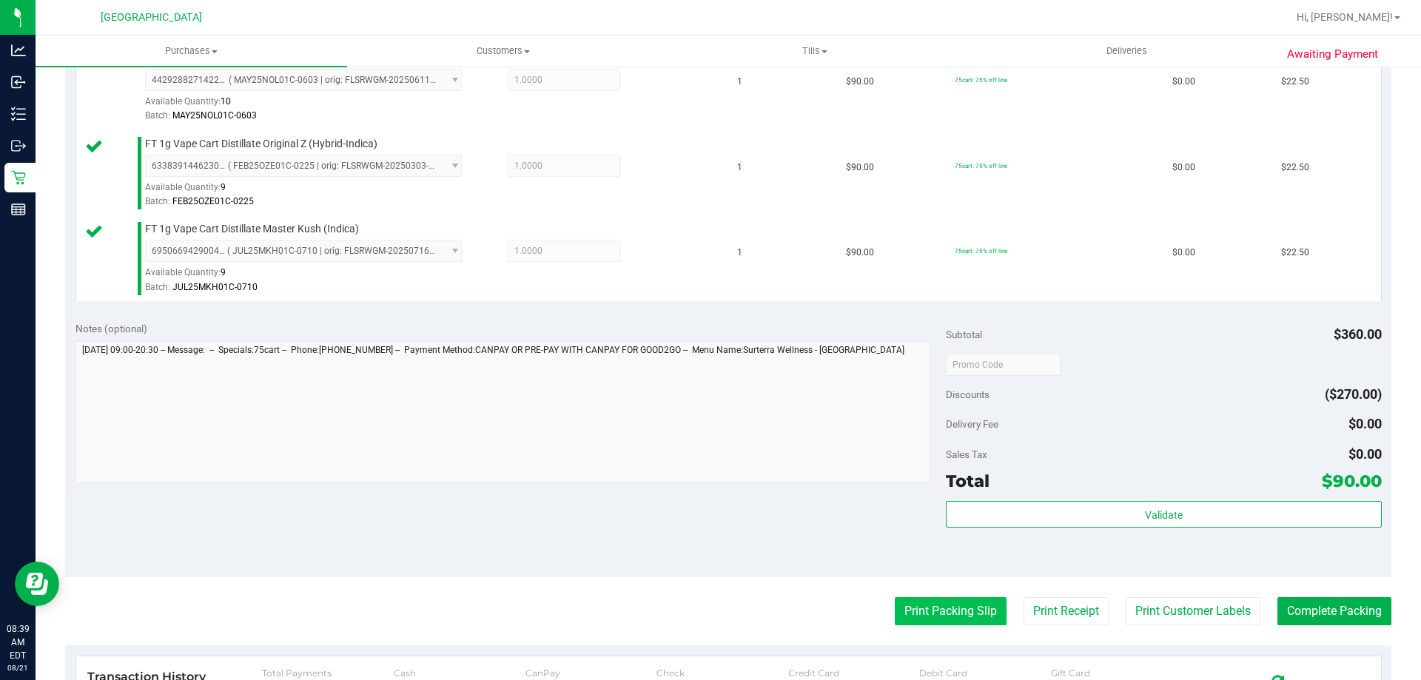
click at [967, 607] on button "Print Packing Slip" at bounding box center [951, 611] width 112 height 28
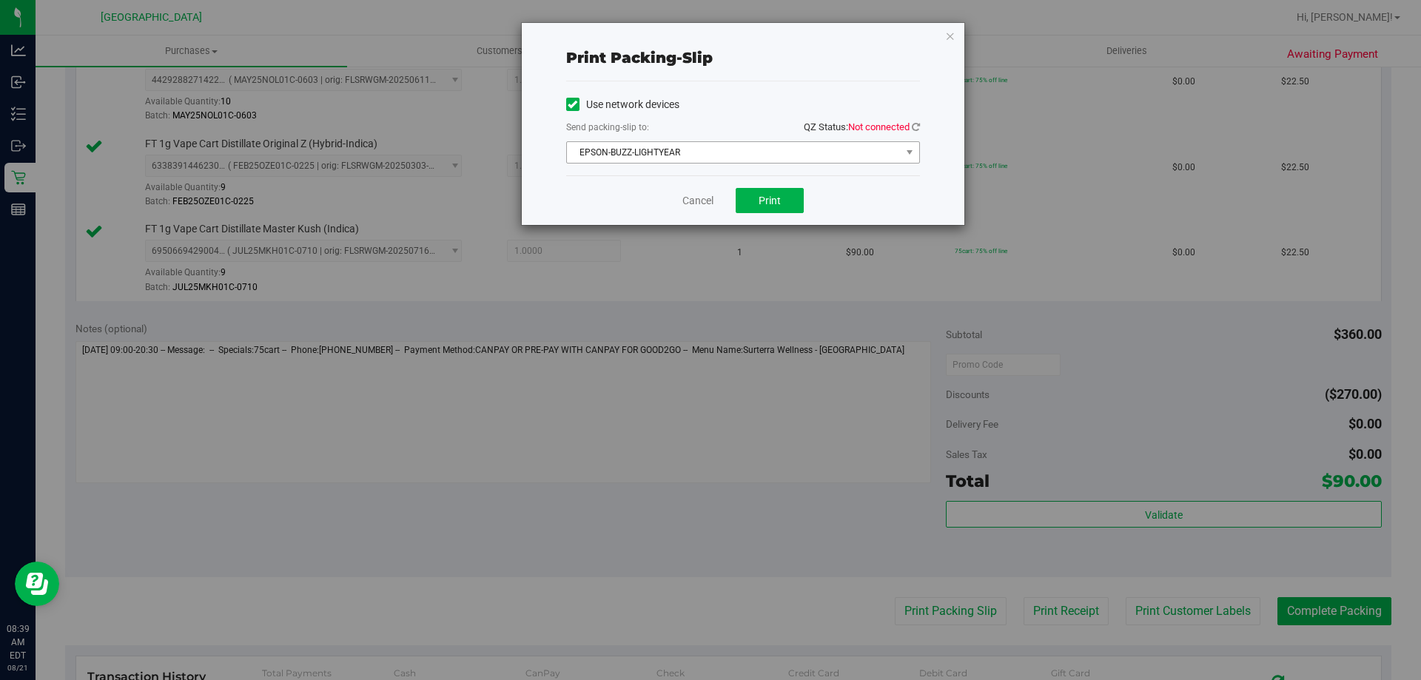
click at [863, 158] on span "EPSON-BUZZ-LIGHTYEAR" at bounding box center [734, 152] width 334 height 21
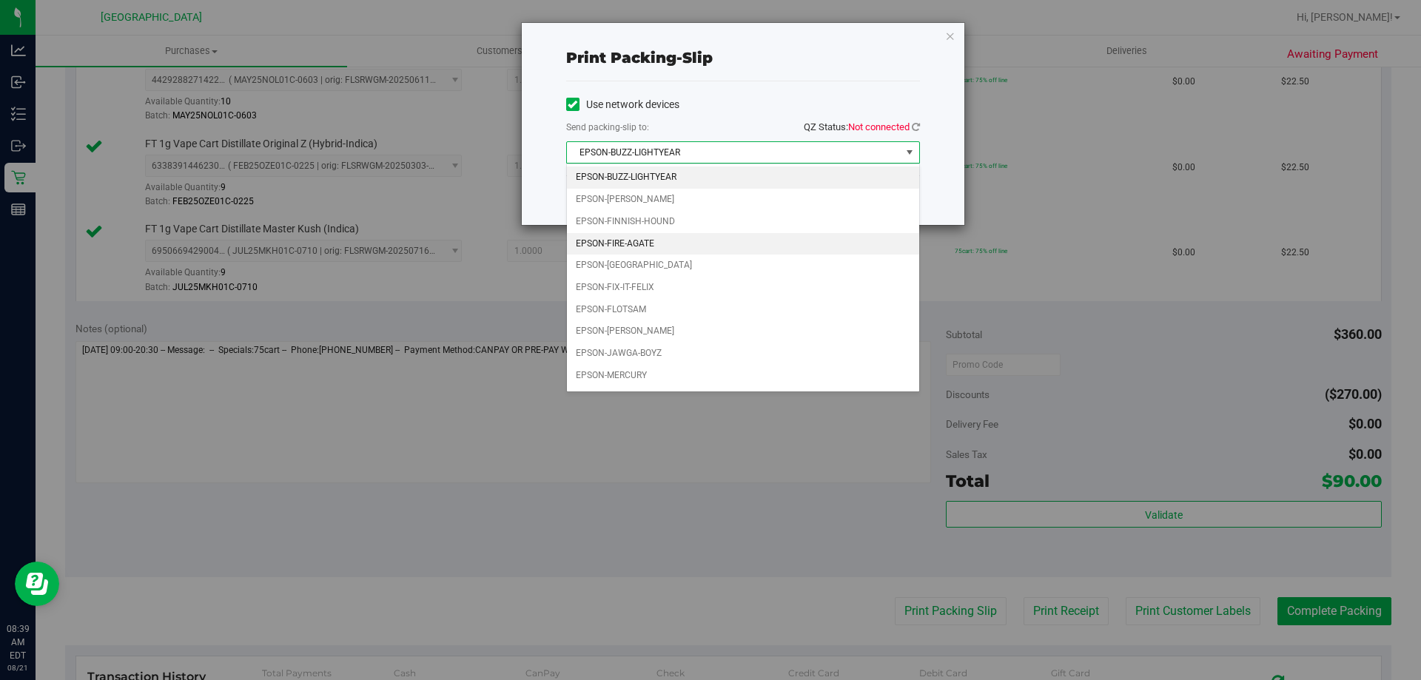
click at [689, 240] on li "EPSON-FIRE-AGATE" at bounding box center [743, 244] width 352 height 22
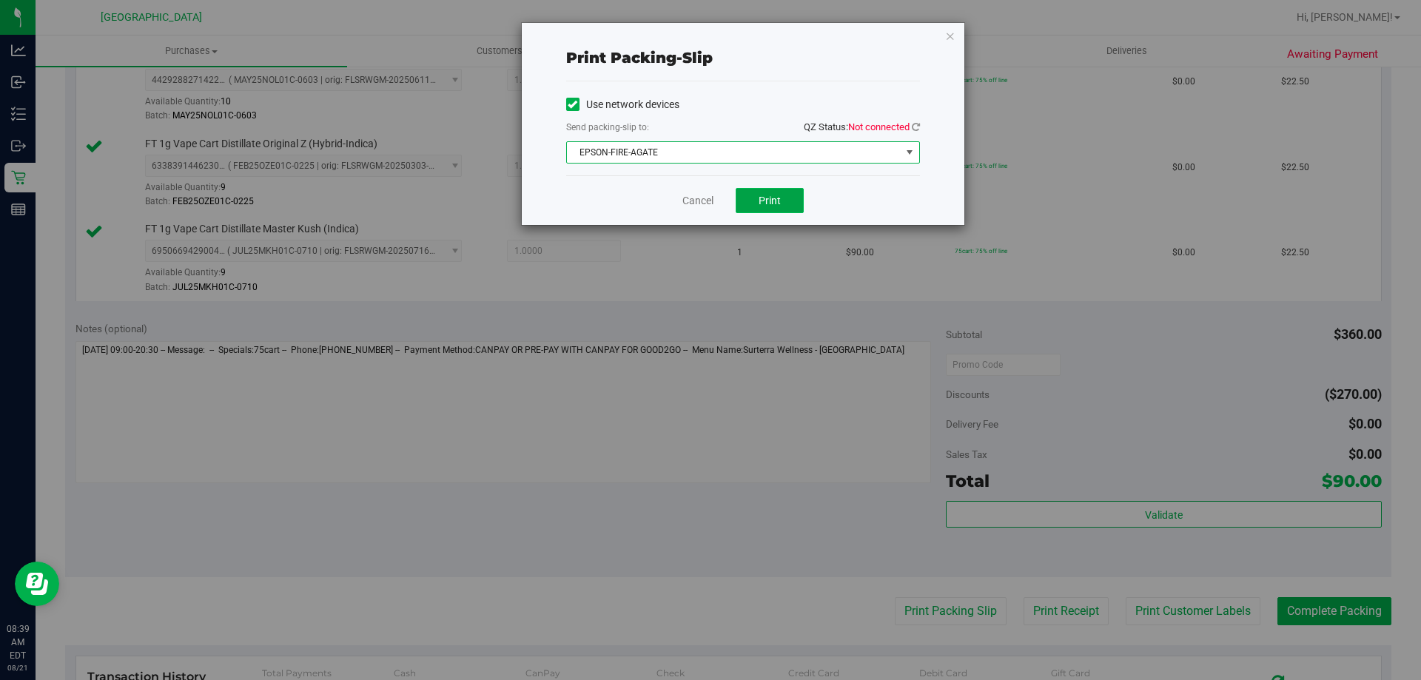
click at [785, 208] on button "Print" at bounding box center [769, 200] width 68 height 25
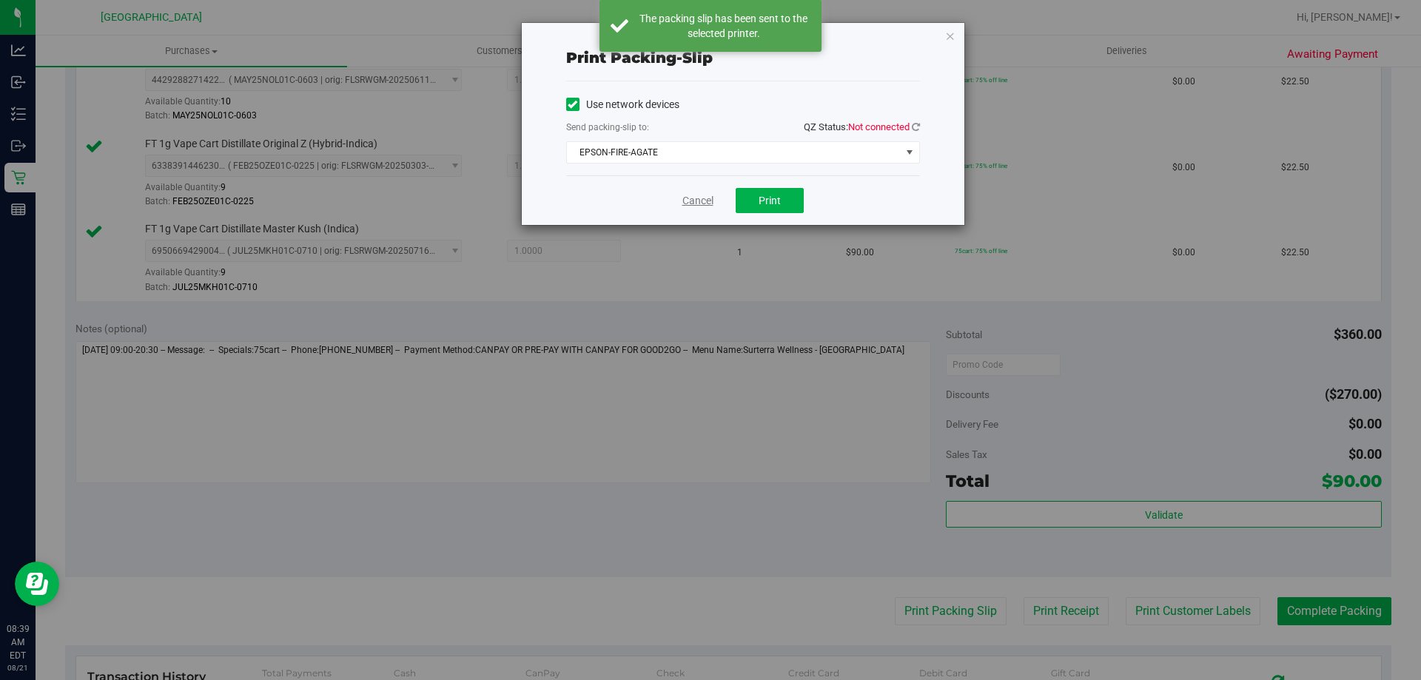
click at [692, 201] on link "Cancel" at bounding box center [697, 201] width 31 height 16
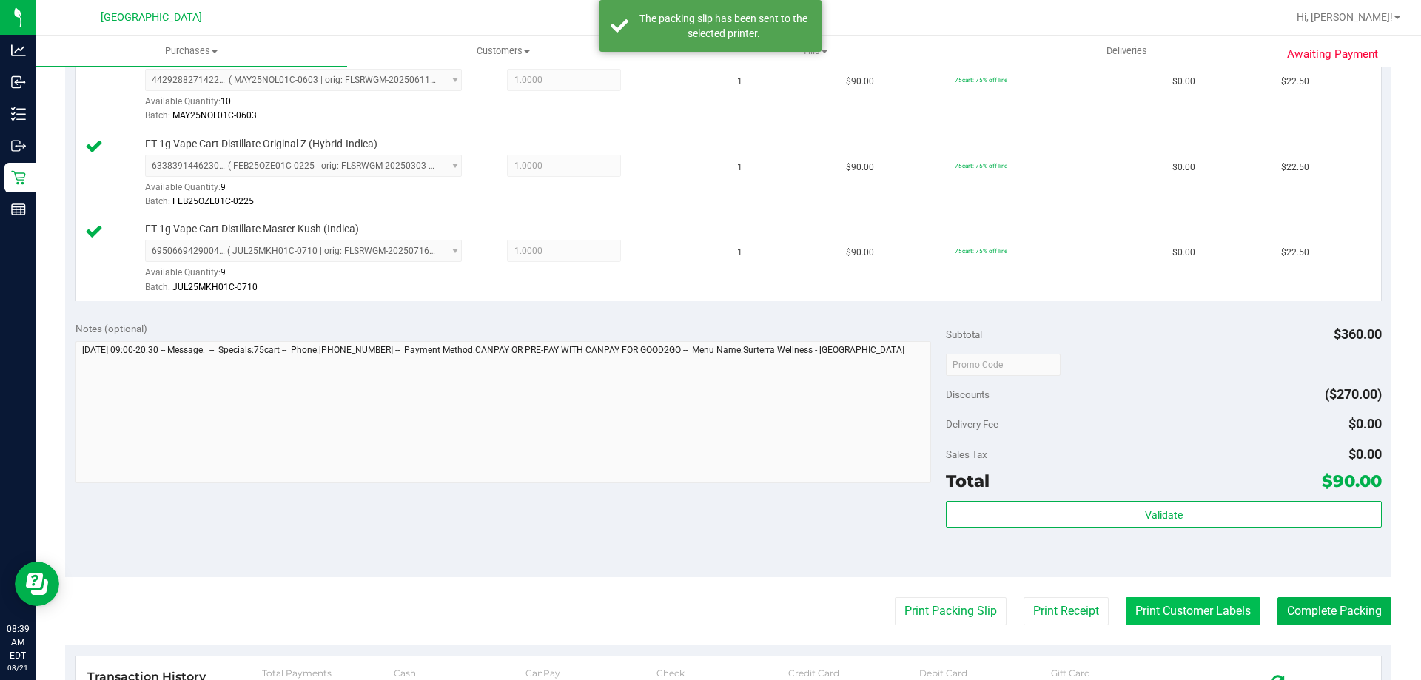
click at [1174, 622] on button "Print Customer Labels" at bounding box center [1192, 611] width 135 height 28
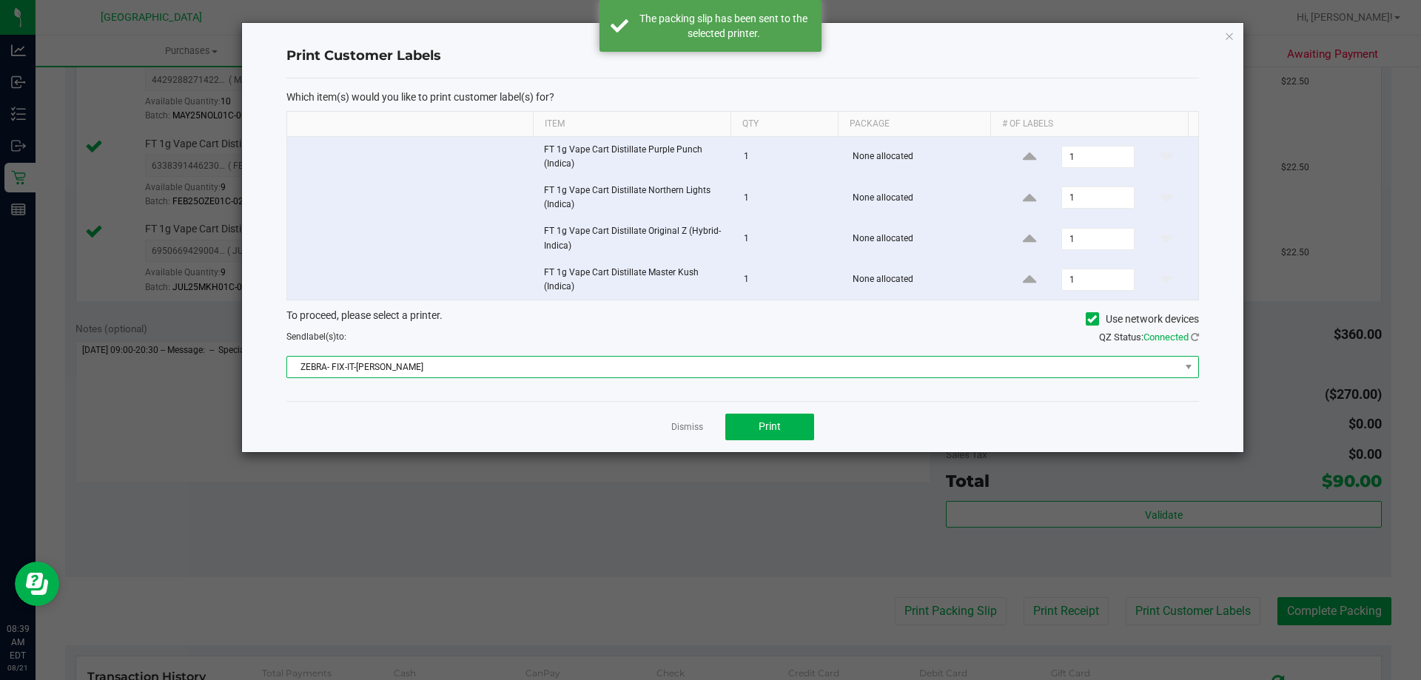
click at [642, 359] on span "ZEBRA- FIX-IT-[PERSON_NAME]" at bounding box center [733, 367] width 892 height 21
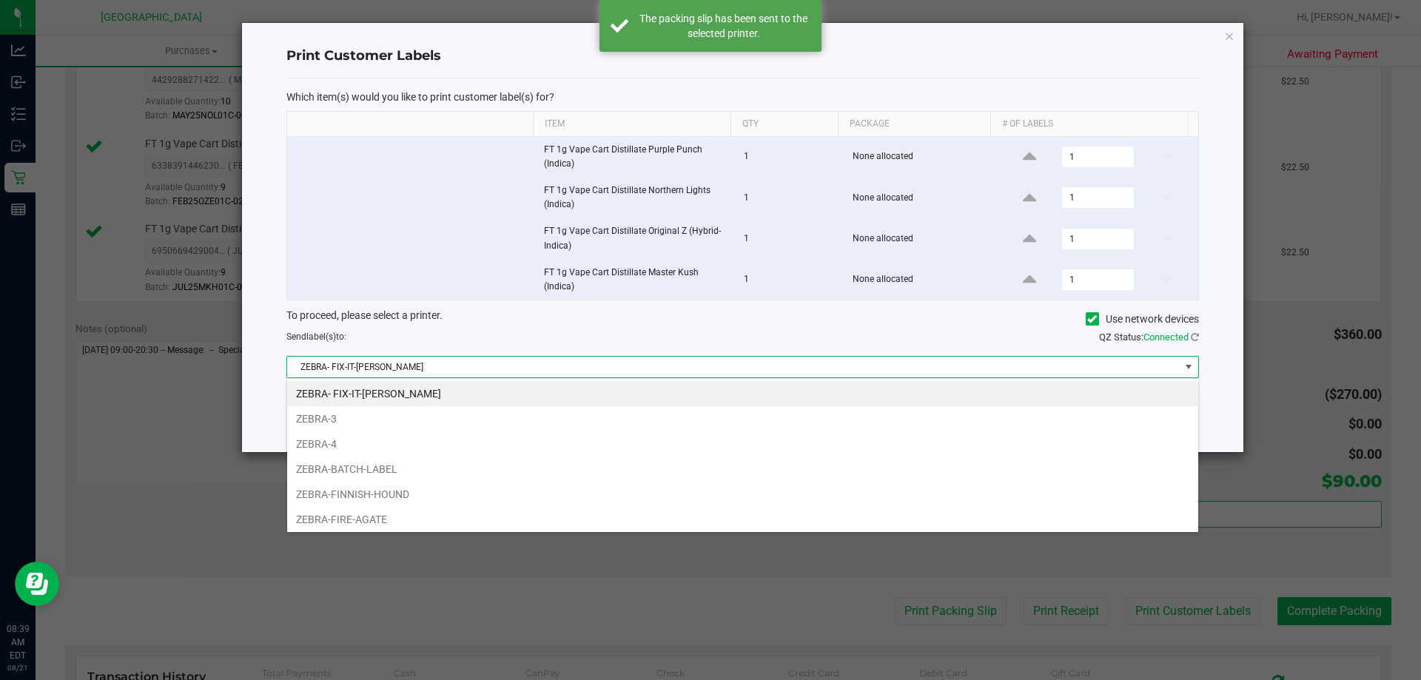
scroll to position [22, 912]
click at [398, 516] on li "ZEBRA-FIRE-AGATE" at bounding box center [742, 519] width 911 height 25
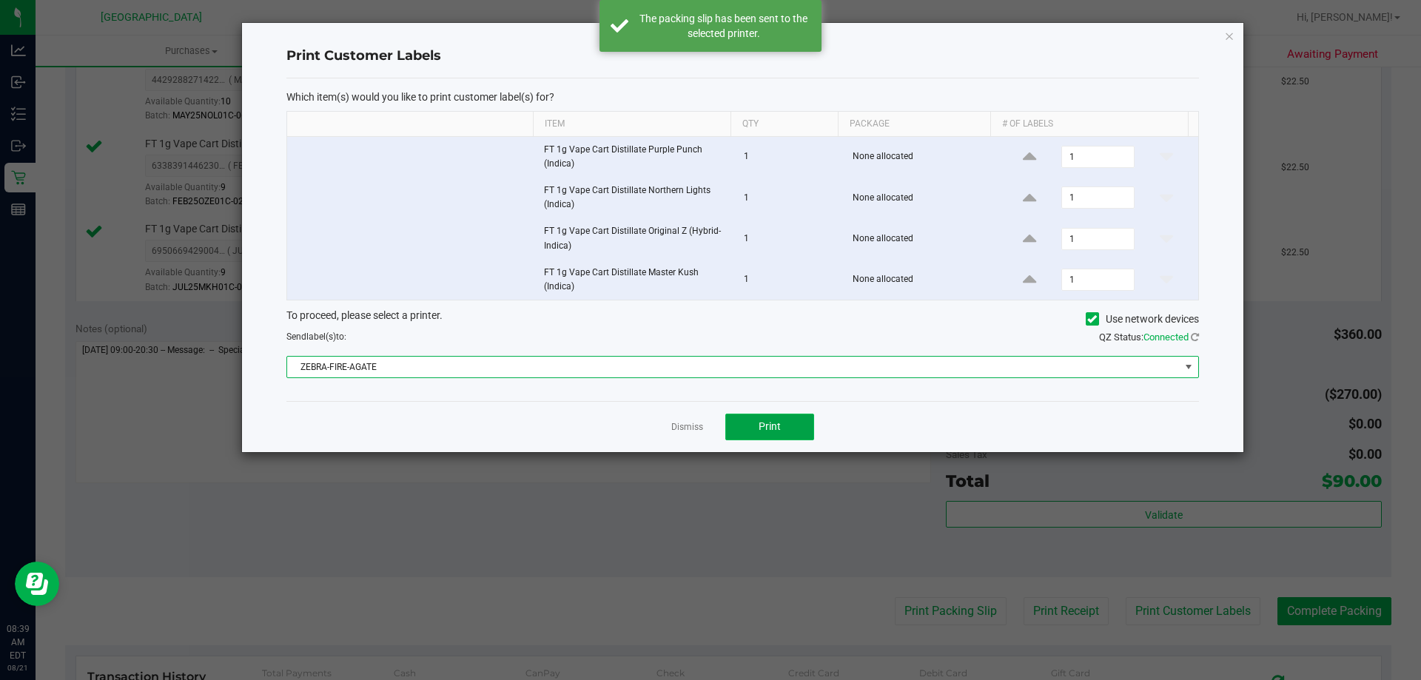
click at [795, 417] on button "Print" at bounding box center [769, 427] width 89 height 27
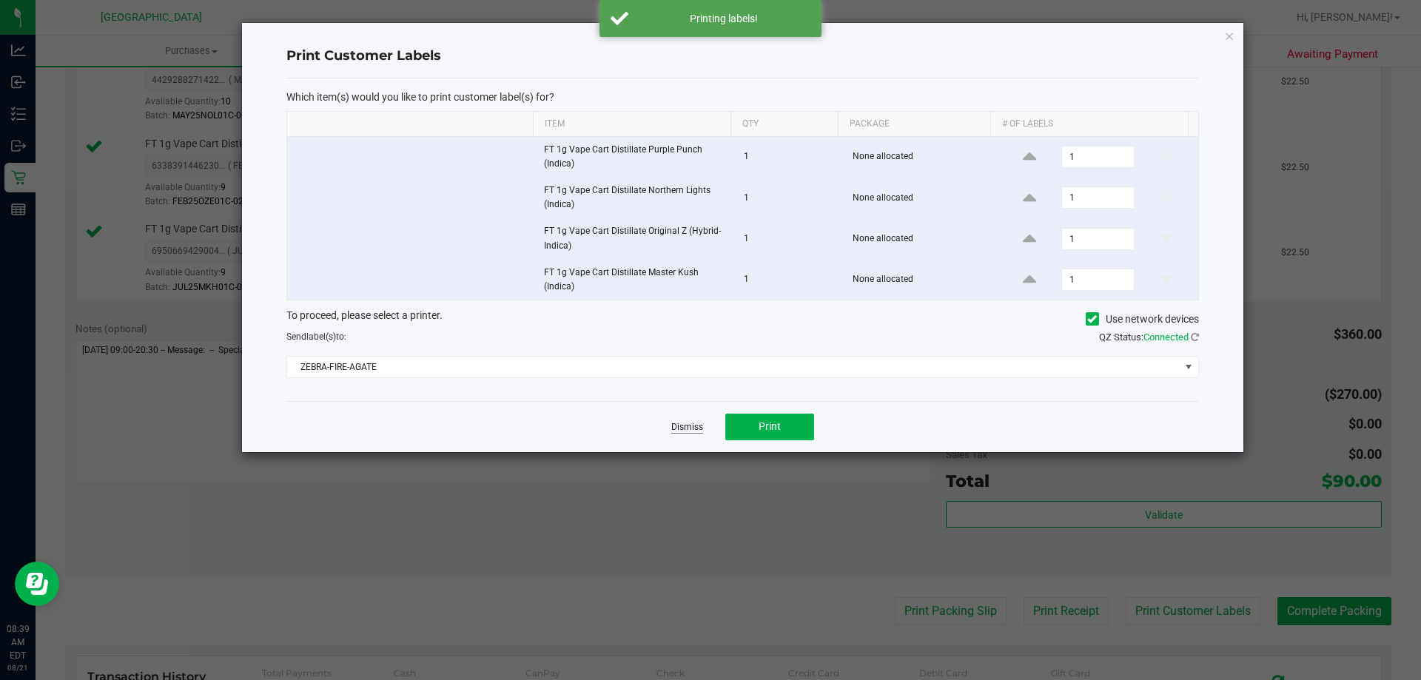
click at [684, 426] on link "Dismiss" at bounding box center [687, 427] width 32 height 13
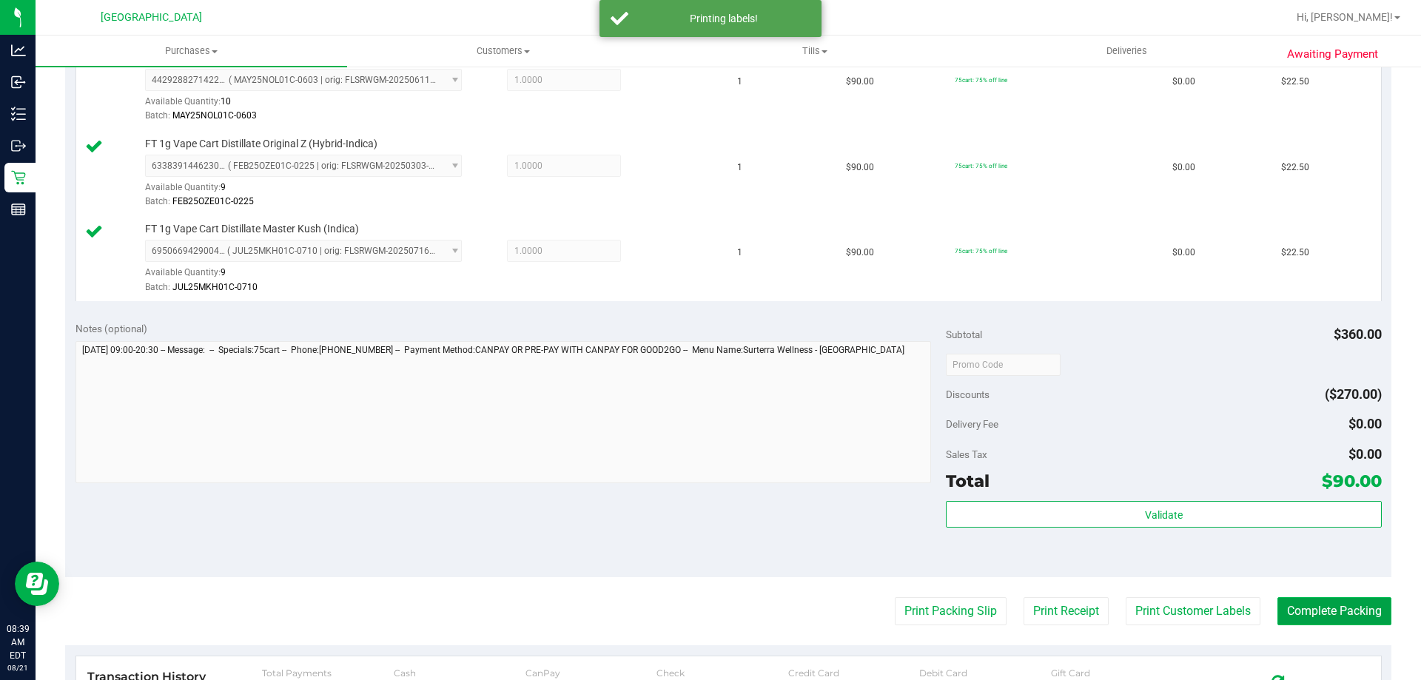
click at [1304, 617] on button "Complete Packing" at bounding box center [1334, 611] width 114 height 28
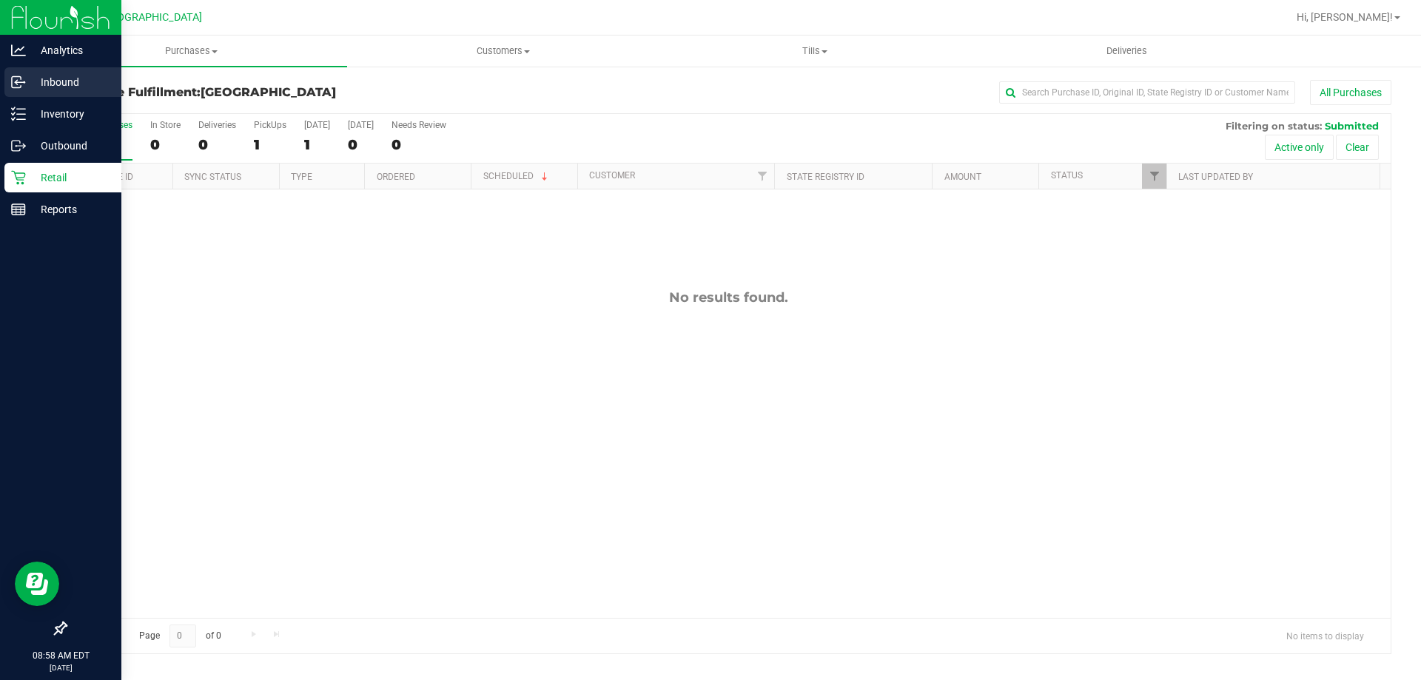
click at [59, 90] on p "Inbound" at bounding box center [70, 82] width 89 height 18
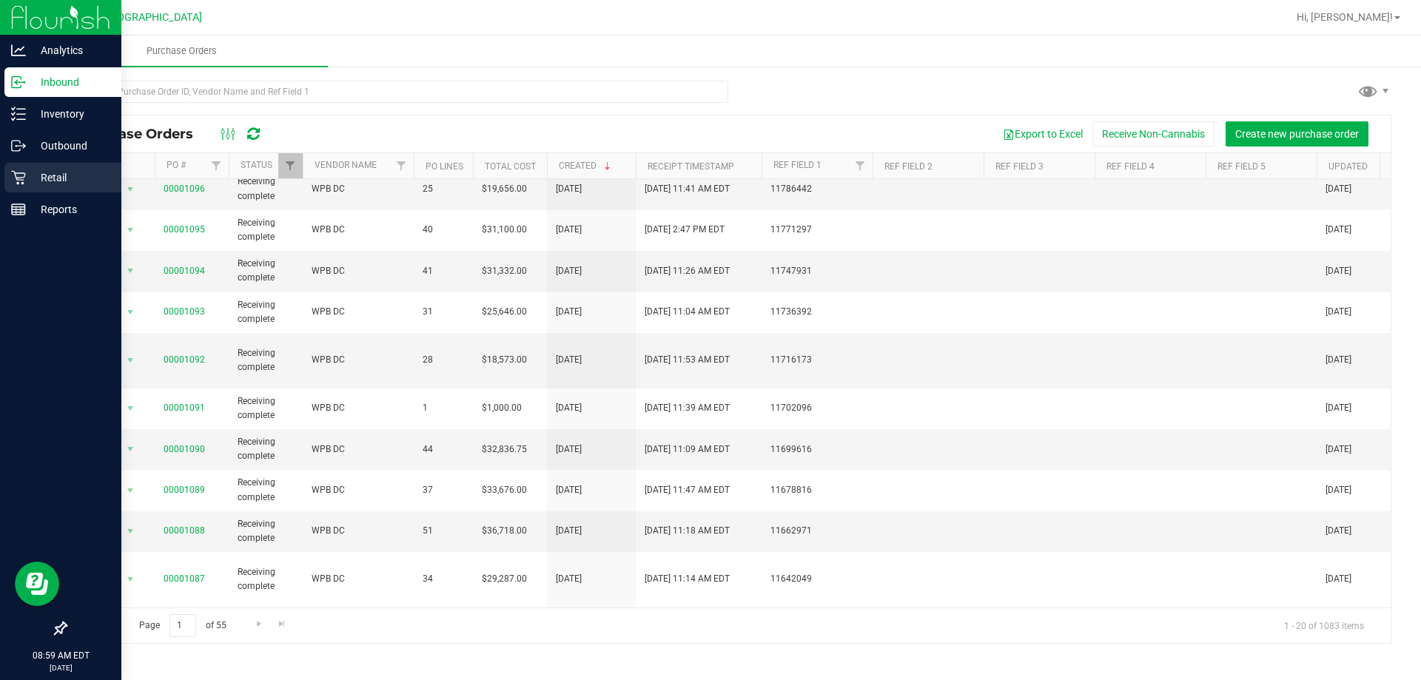
scroll to position [74, 0]
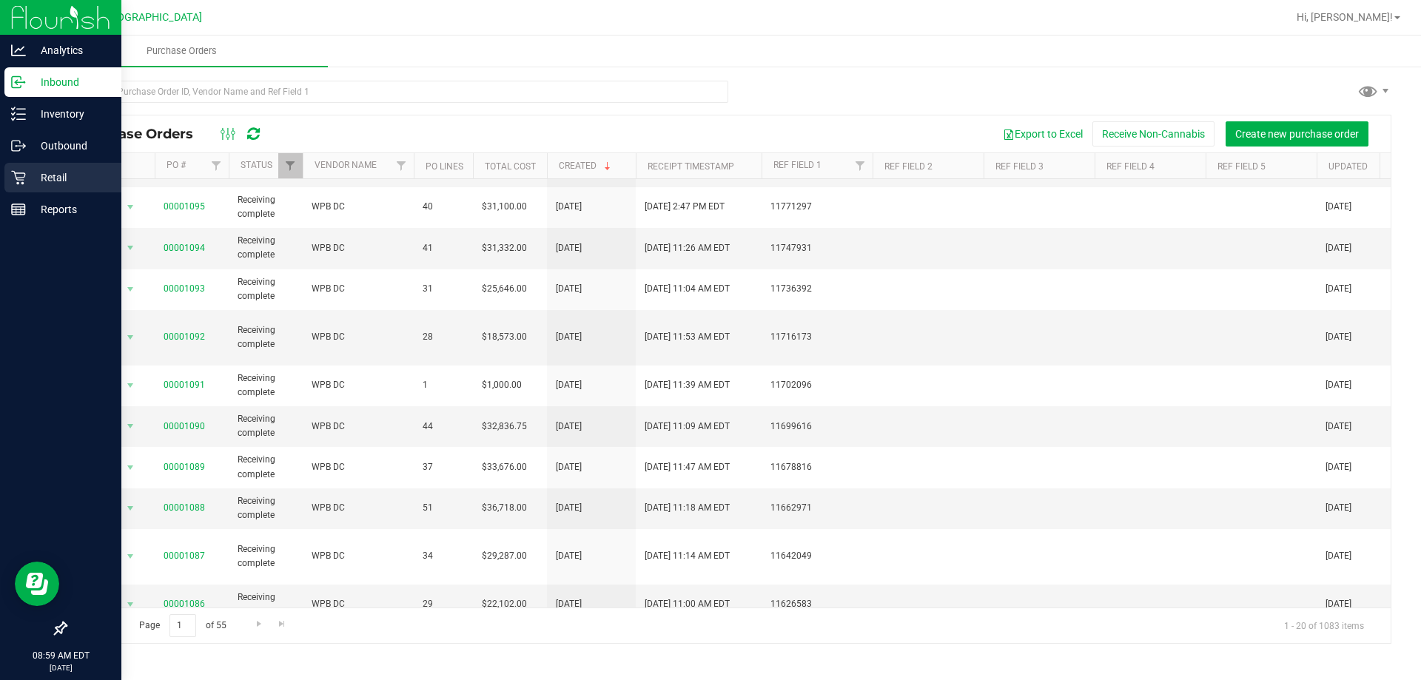
click at [60, 175] on p "Retail" at bounding box center [70, 178] width 89 height 18
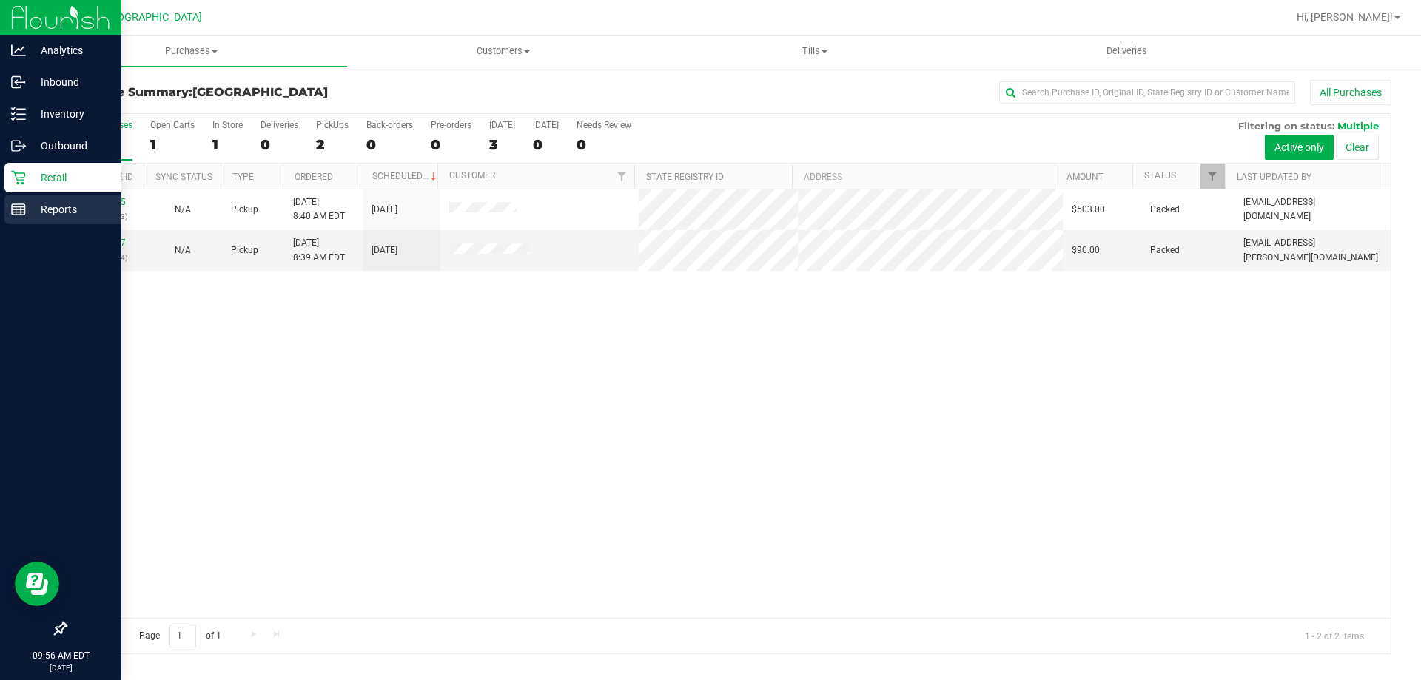
click at [27, 220] on div "Reports" at bounding box center [62, 210] width 117 height 30
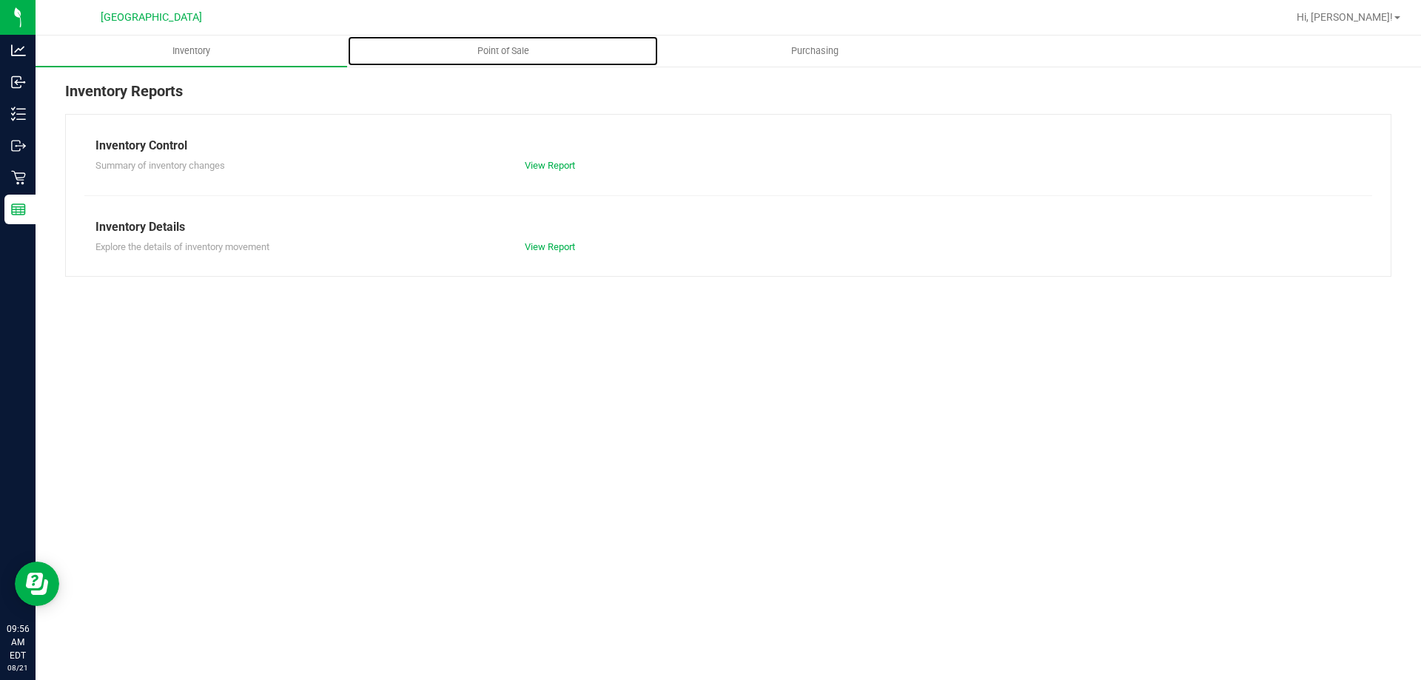
click at [514, 62] on uib-tab-heading "Point of Sale" at bounding box center [503, 51] width 310 height 30
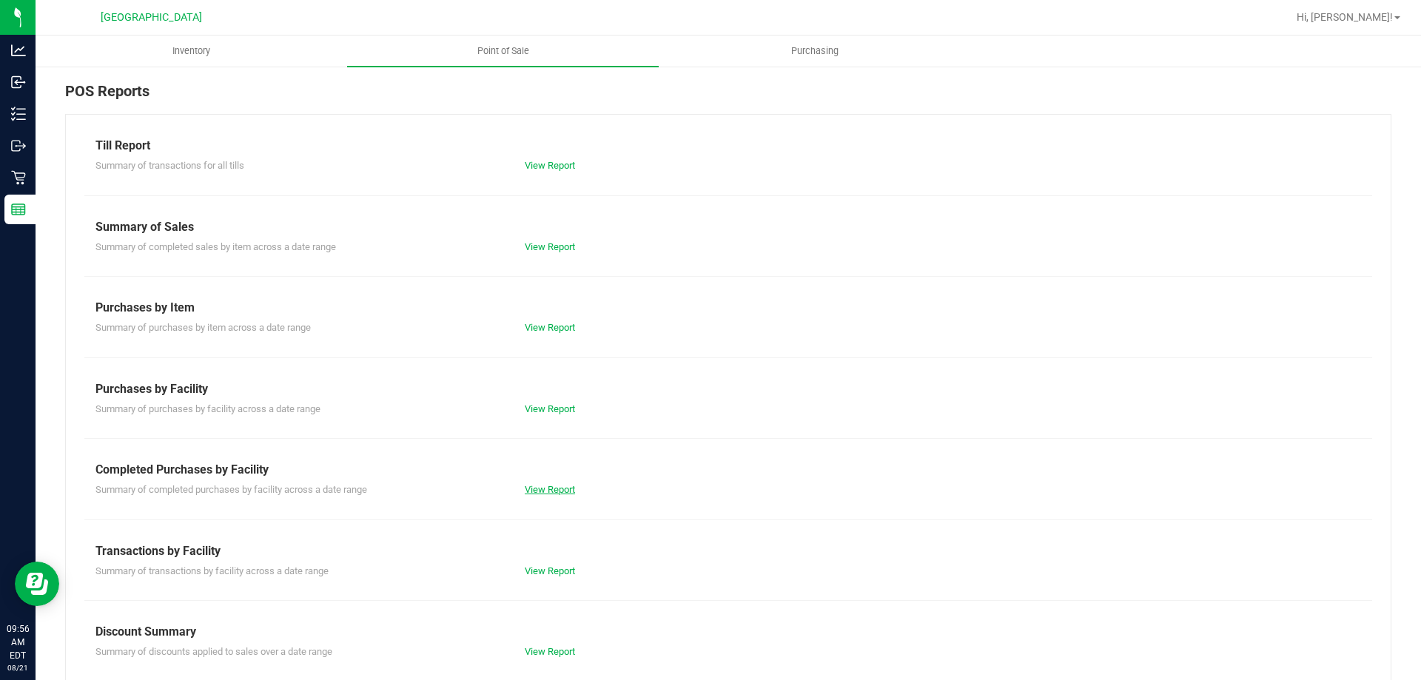
click at [545, 491] on link "View Report" at bounding box center [550, 489] width 50 height 11
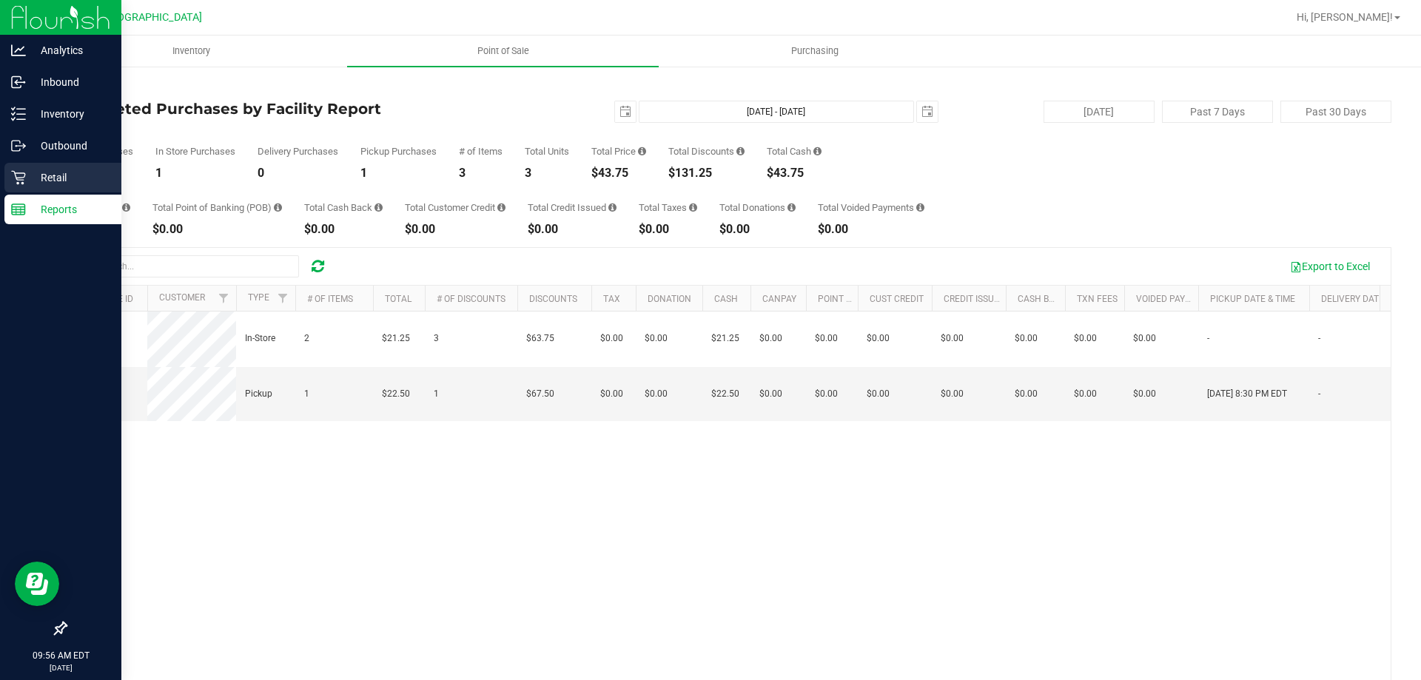
click at [43, 167] on div "Retail" at bounding box center [62, 178] width 117 height 30
